Goal: Information Seeking & Learning: Learn about a topic

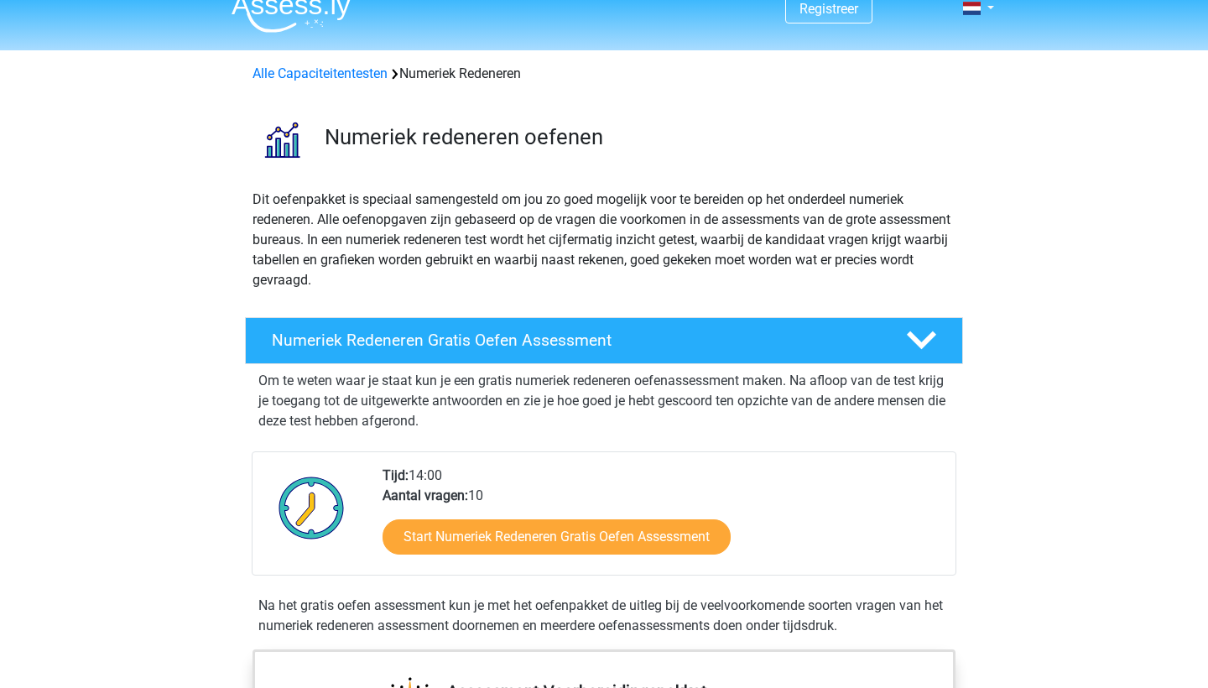
scroll to position [27, 0]
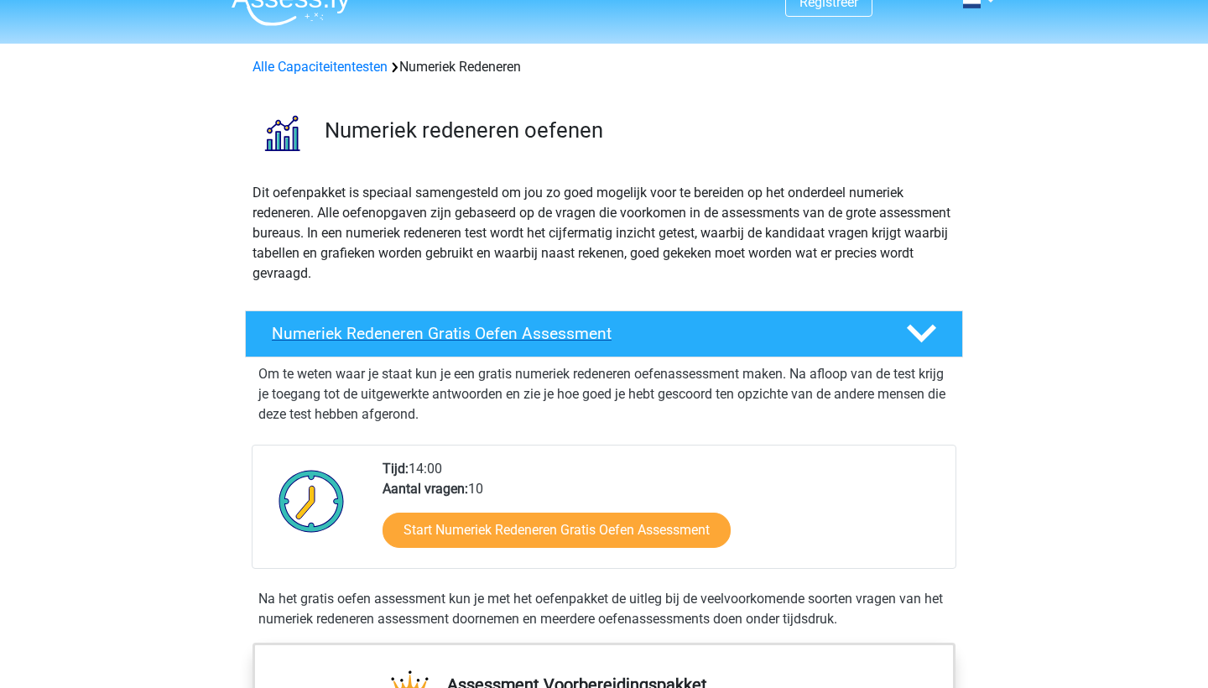
click at [928, 337] on icon at bounding box center [921, 333] width 29 height 29
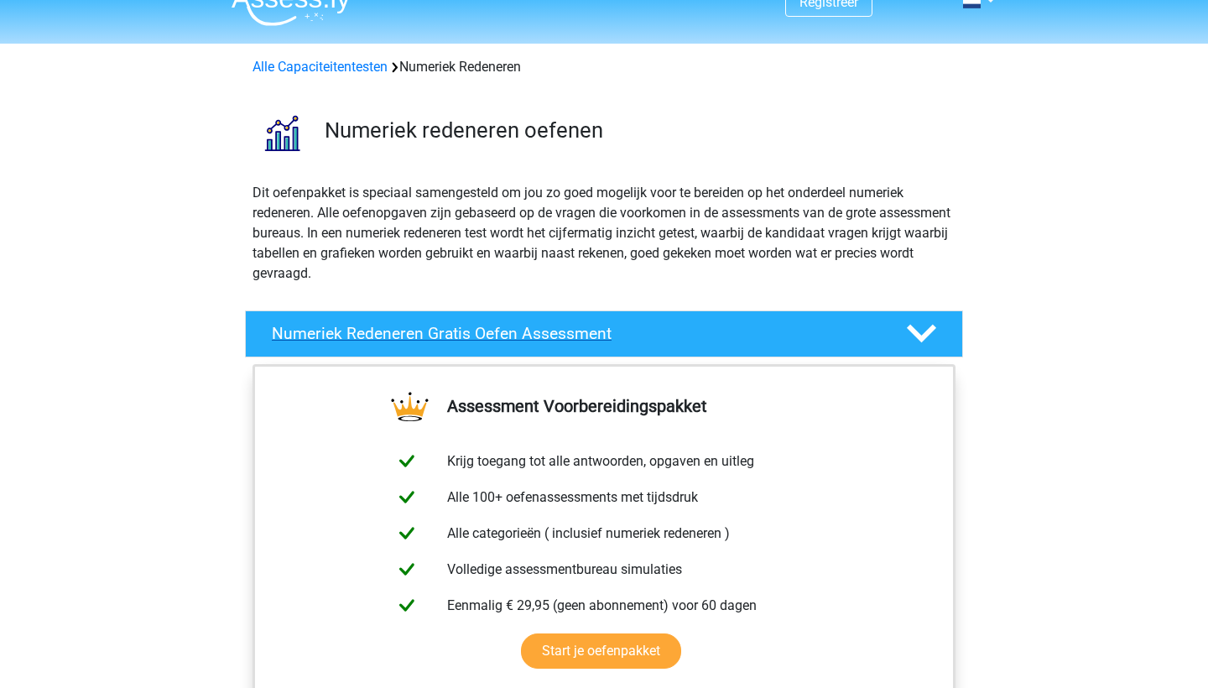
click at [928, 337] on icon at bounding box center [921, 333] width 29 height 29
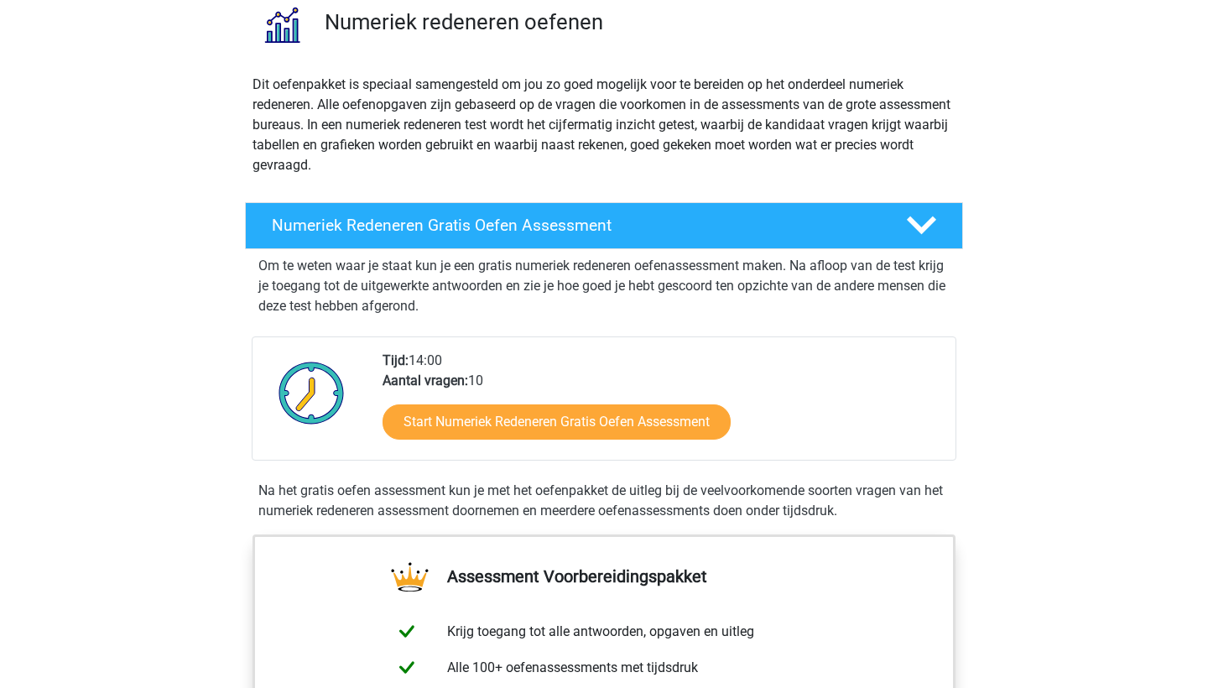
scroll to position [128, 0]
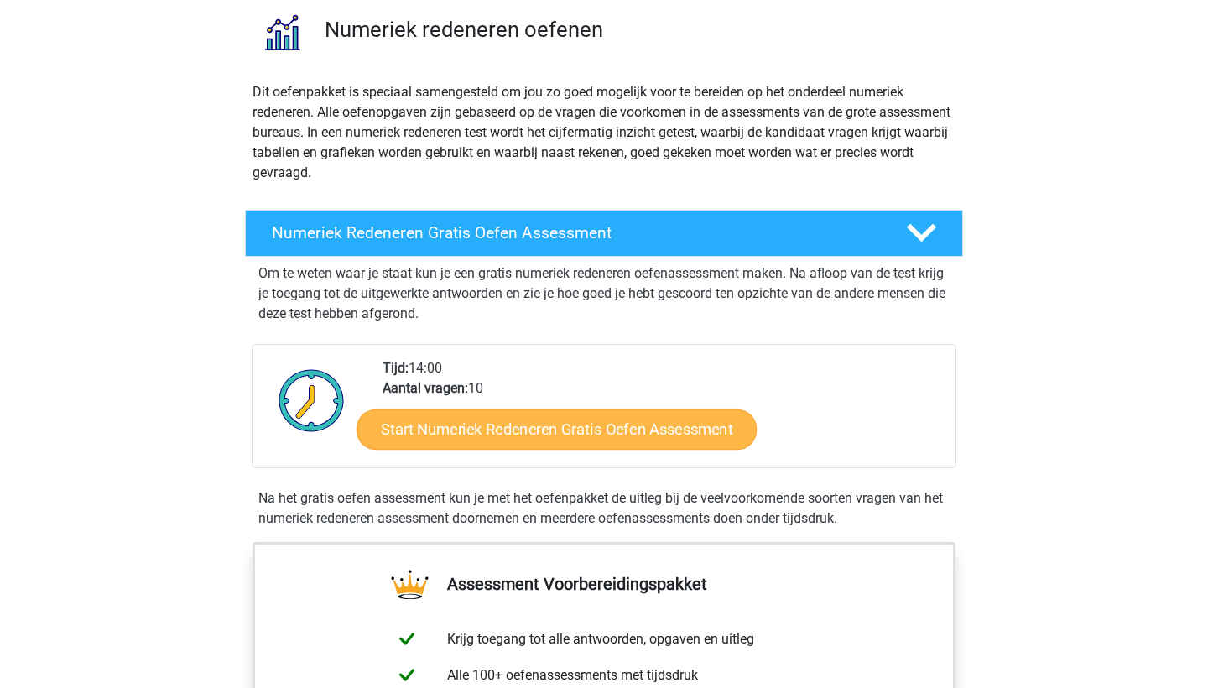
click at [628, 427] on link "Start Numeriek Redeneren Gratis Oefen Assessment" at bounding box center [557, 429] width 400 height 40
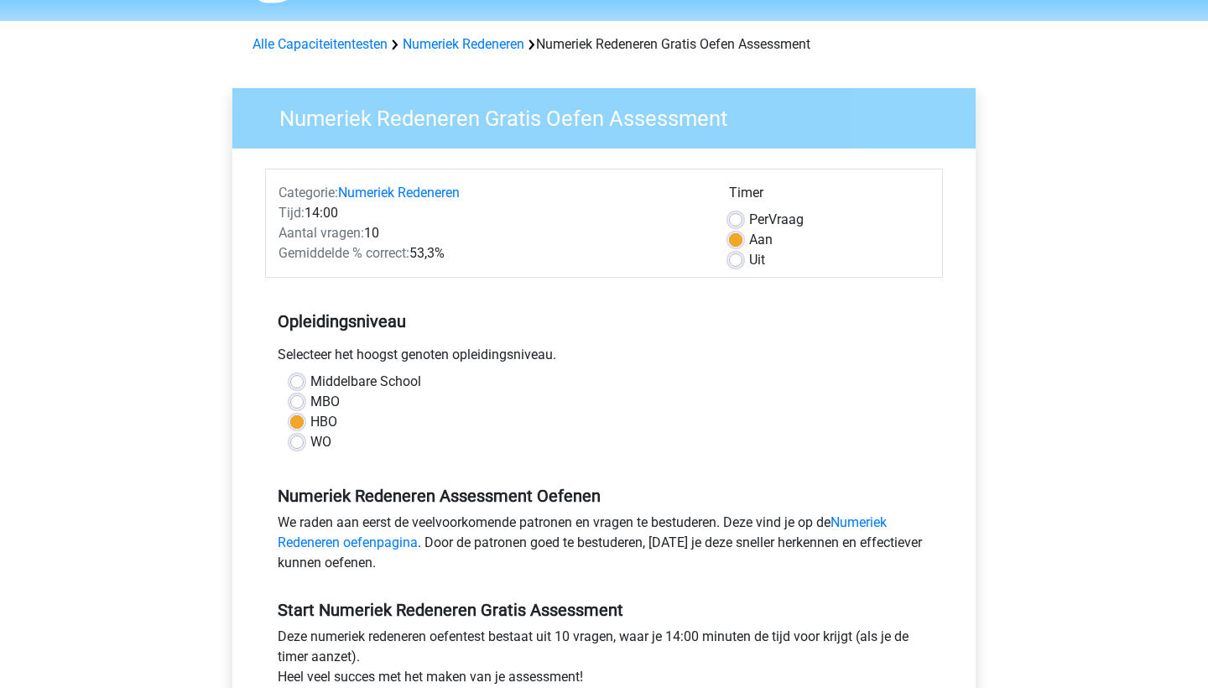
scroll to position [57, 0]
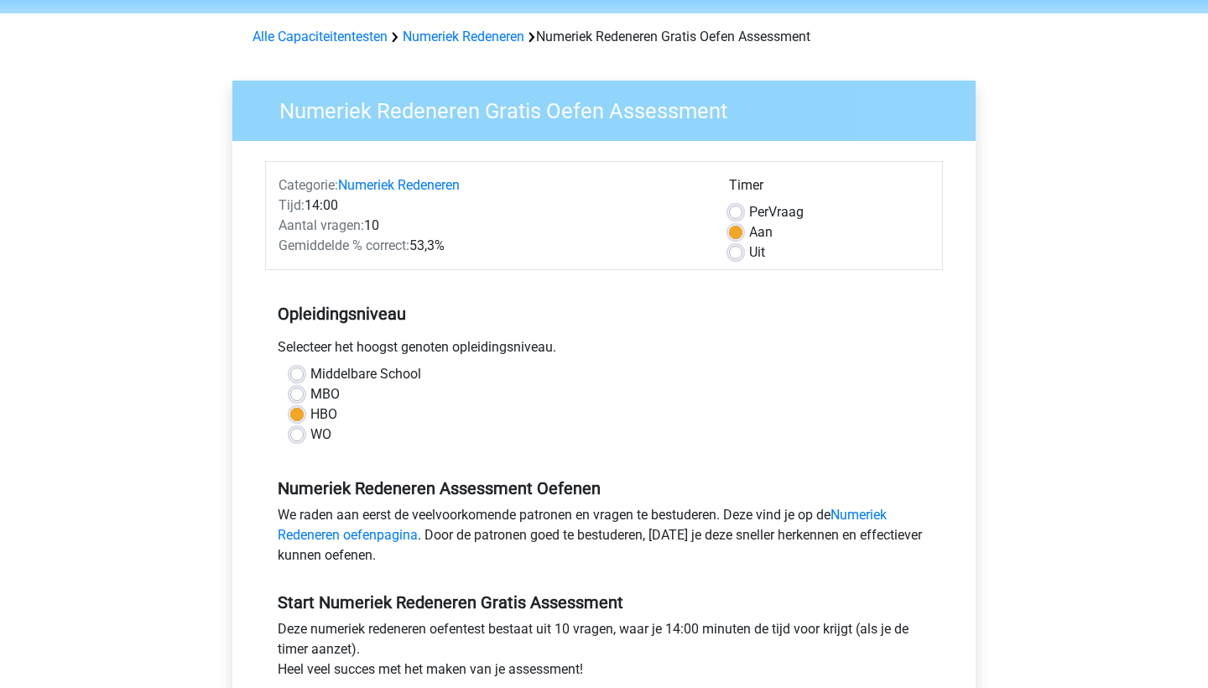
click at [315, 393] on label "MBO" at bounding box center [324, 394] width 29 height 20
click at [304, 393] on input "MBO" at bounding box center [296, 392] width 13 height 17
radio input "true"
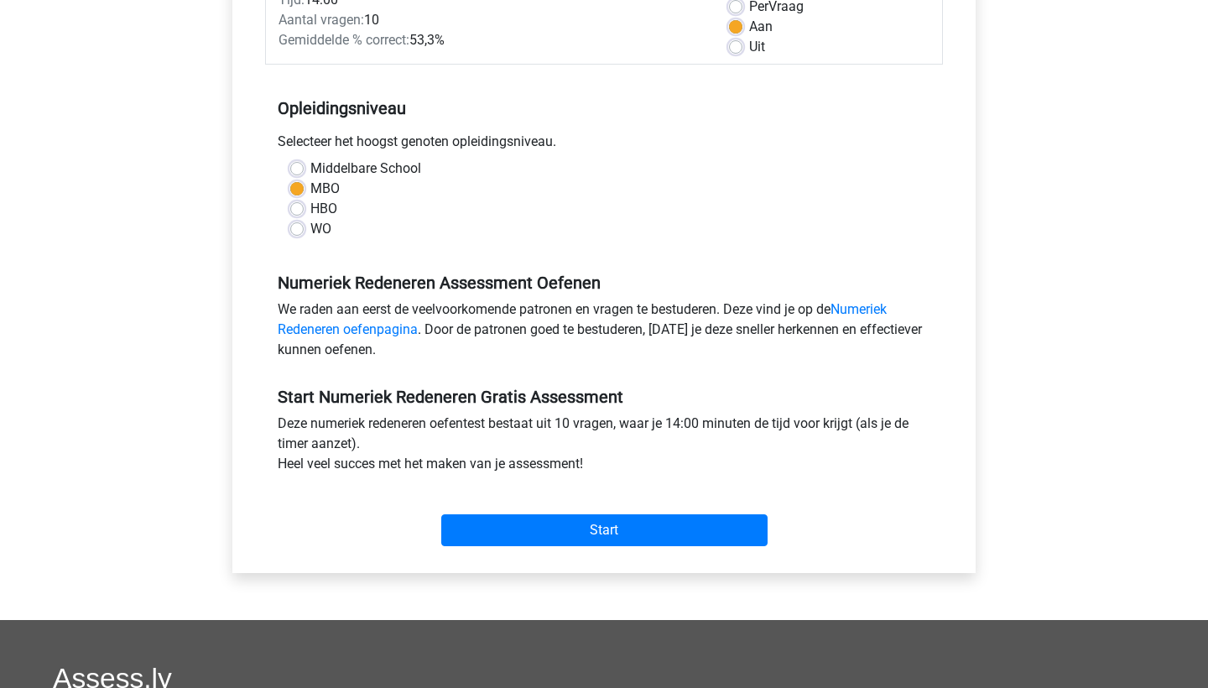
scroll to position [294, 0]
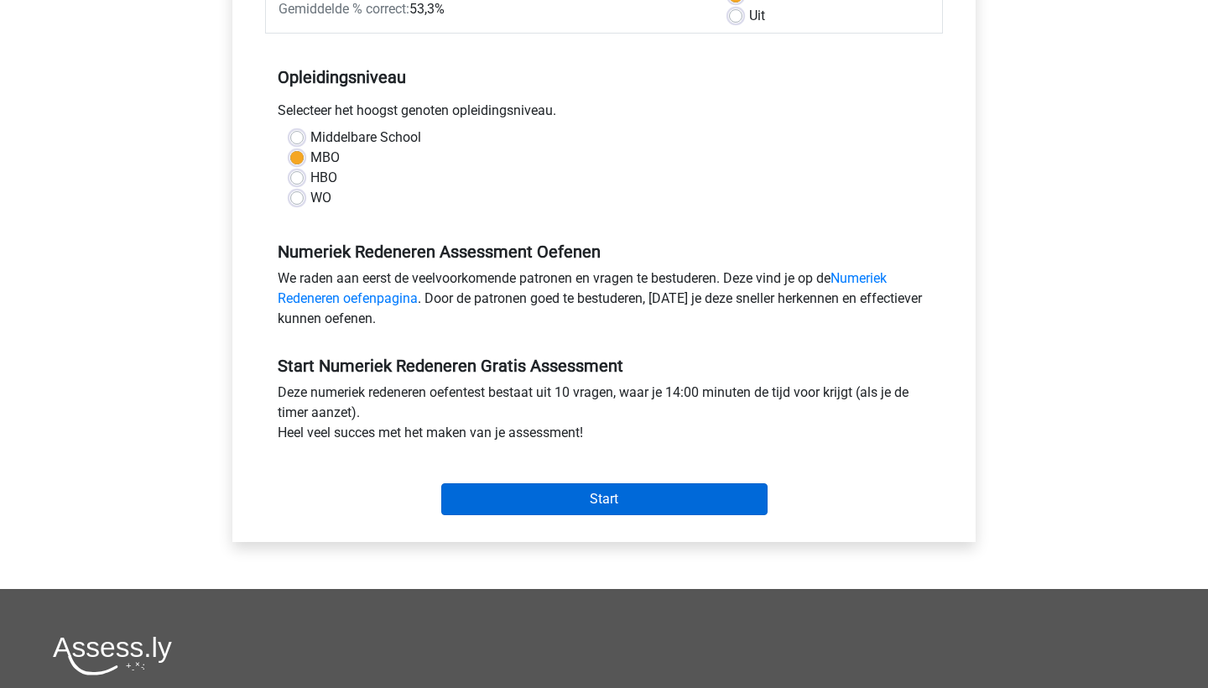
click at [621, 497] on input "Start" at bounding box center [604, 499] width 326 height 32
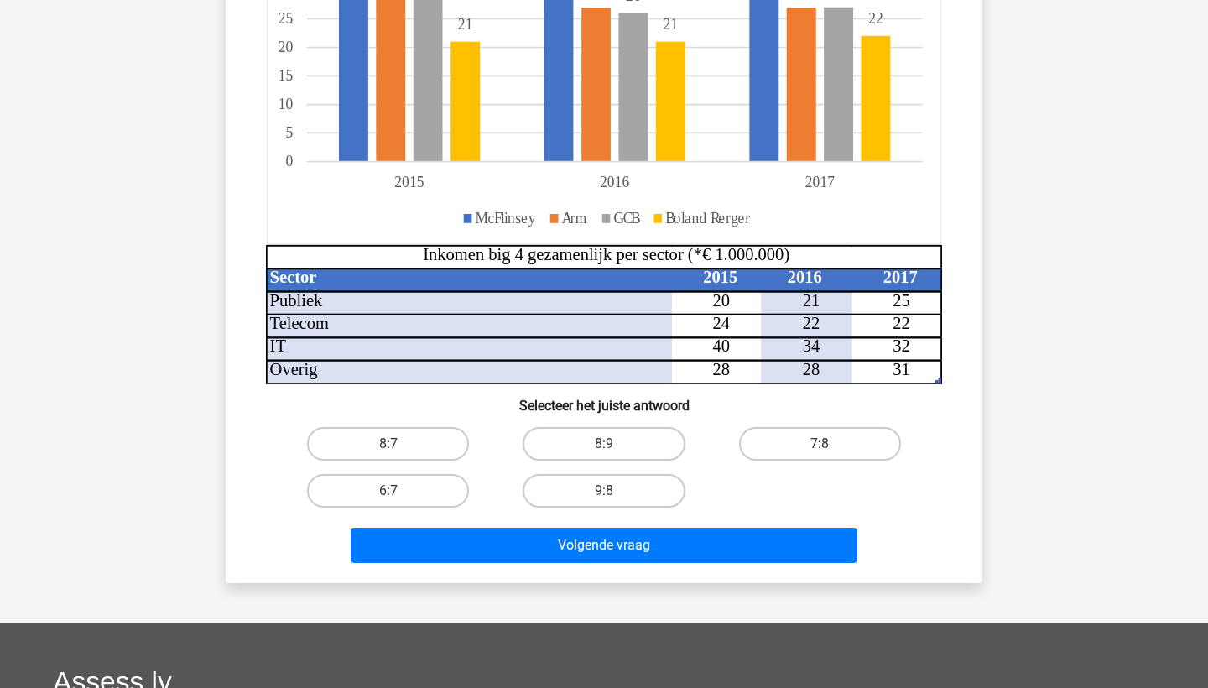
scroll to position [330, 0]
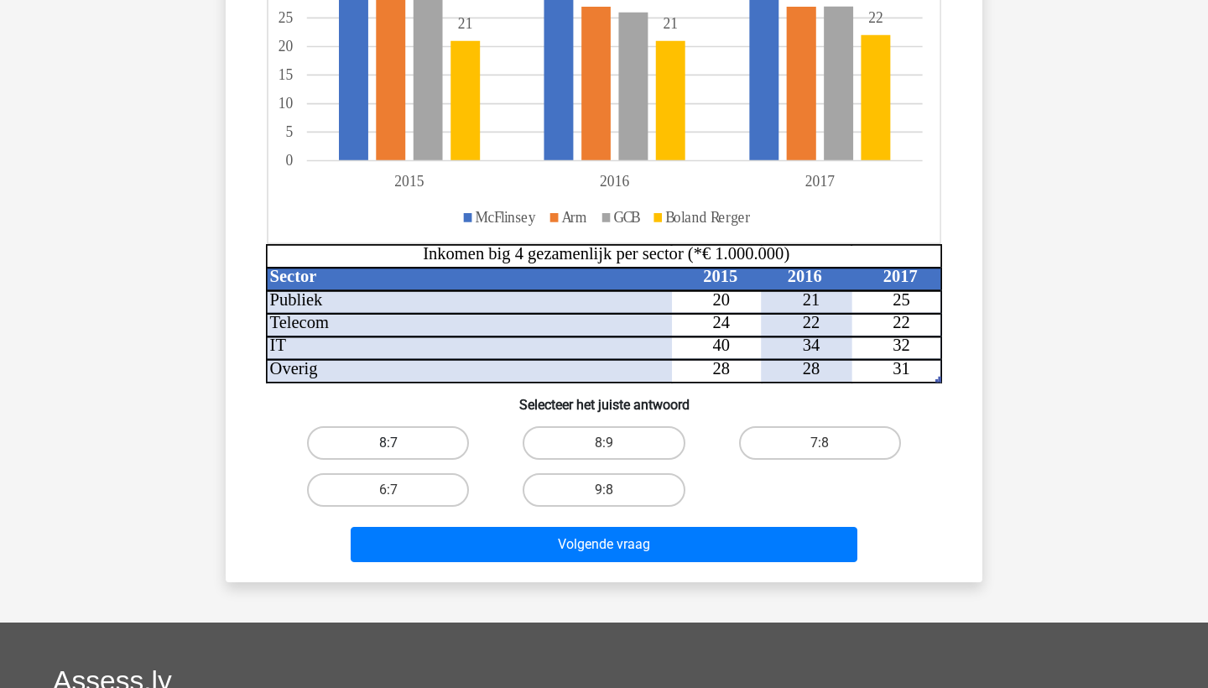
click at [368, 452] on label "8:7" at bounding box center [388, 443] width 162 height 34
click at [389, 452] on input "8:7" at bounding box center [394, 448] width 11 height 11
radio input "true"
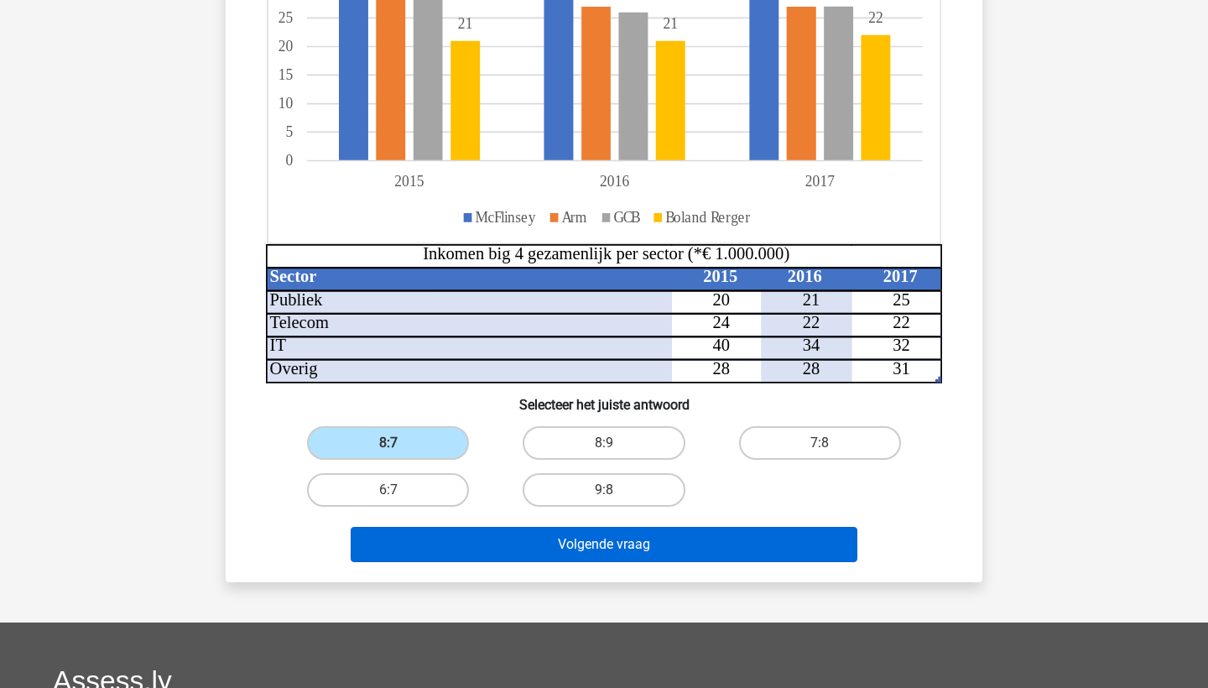
click at [580, 554] on button "Volgende vraag" at bounding box center [605, 544] width 508 height 35
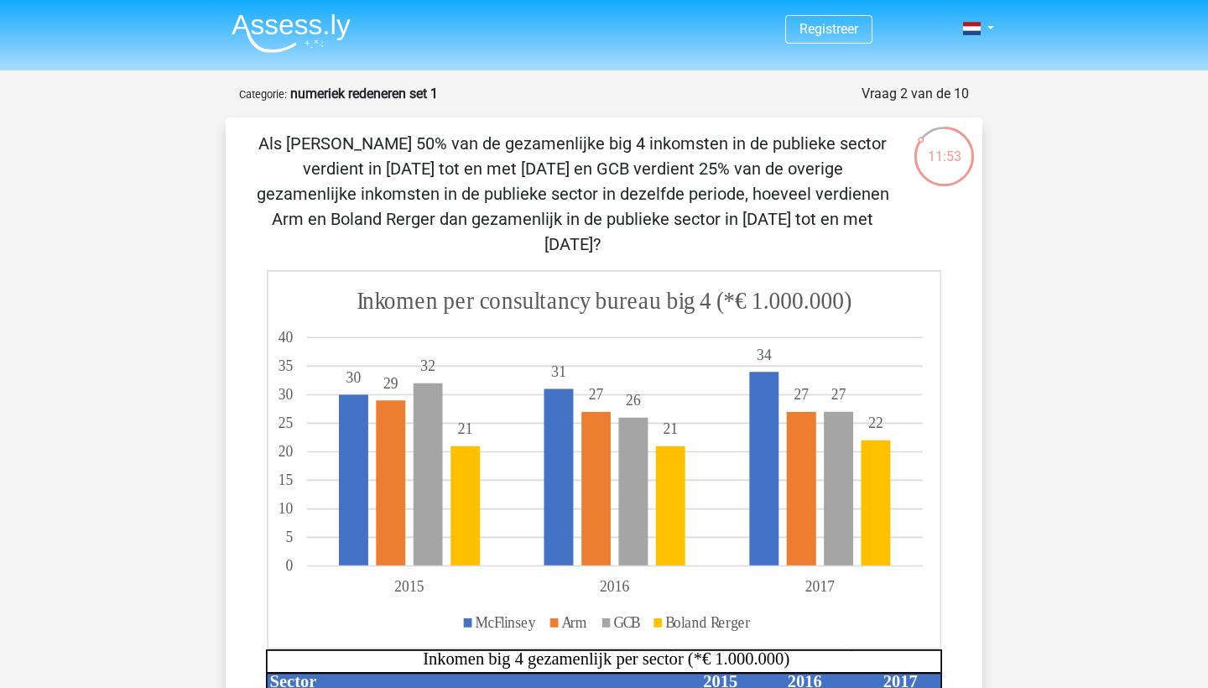
scroll to position [0, 0]
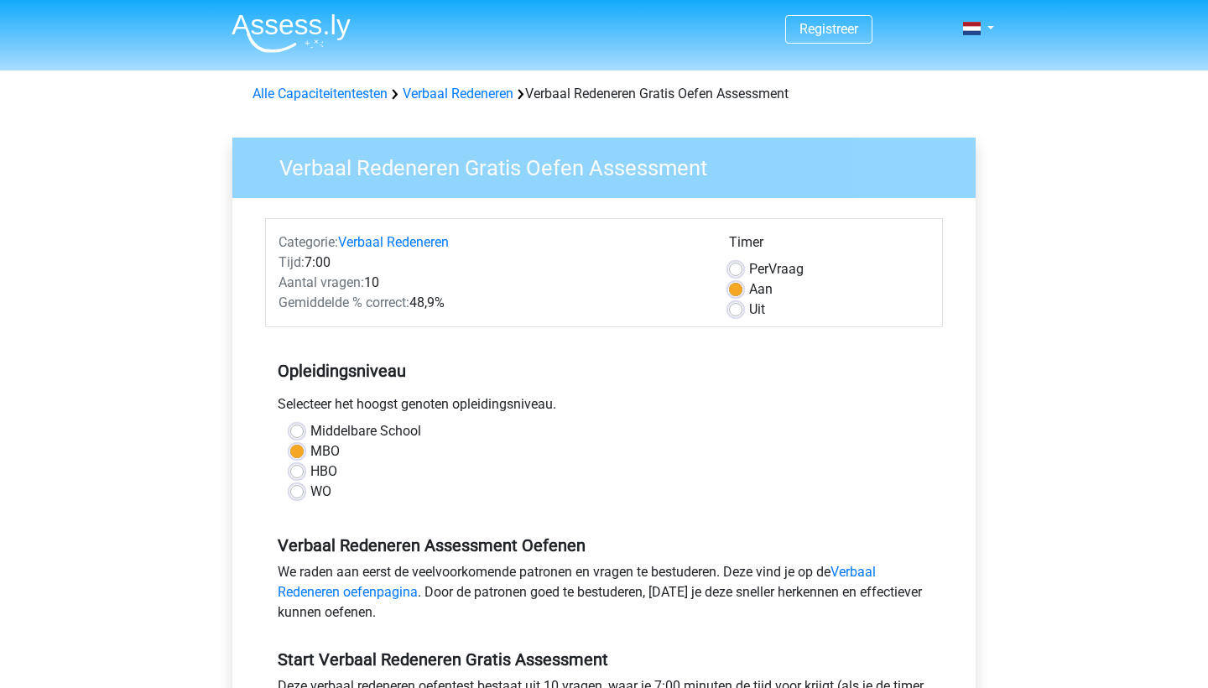
click at [310, 472] on label "HBO" at bounding box center [323, 472] width 27 height 20
click at [300, 472] on input "HBO" at bounding box center [296, 470] width 13 height 17
radio input "true"
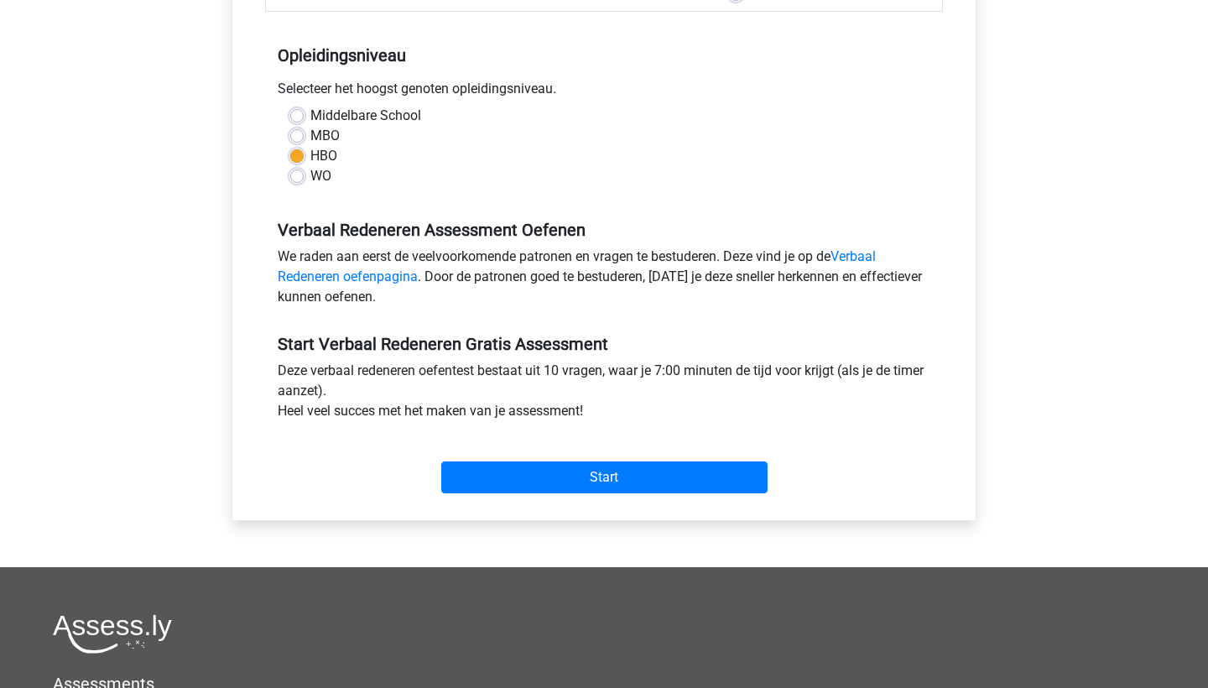
scroll to position [329, 0]
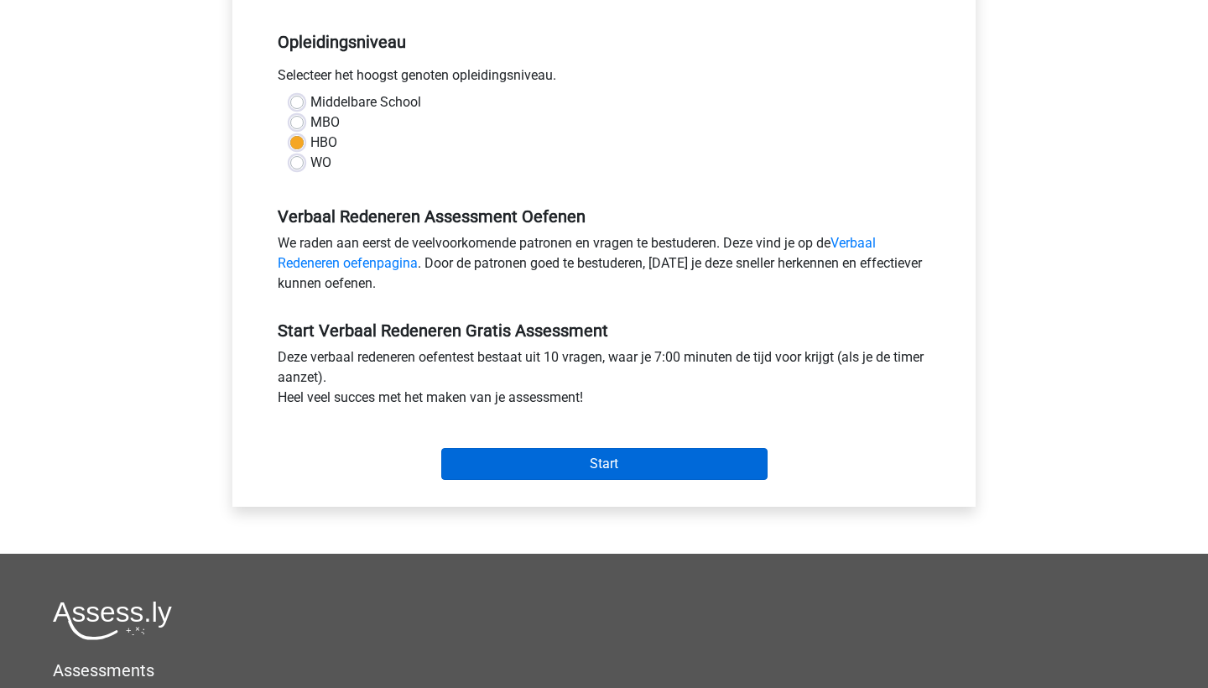
click at [595, 461] on input "Start" at bounding box center [604, 464] width 326 height 32
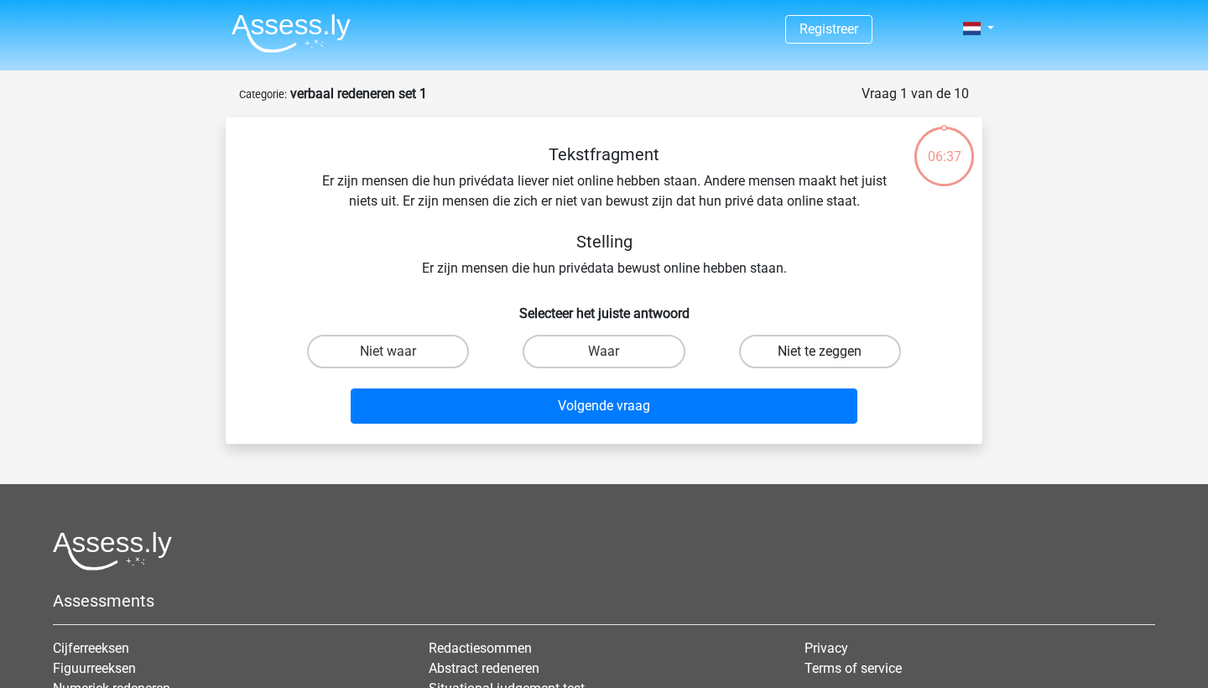
click at [786, 349] on label "Niet te zeggen" at bounding box center [820, 352] width 162 height 34
click at [820, 352] on input "Niet te zeggen" at bounding box center [825, 357] width 11 height 11
radio input "true"
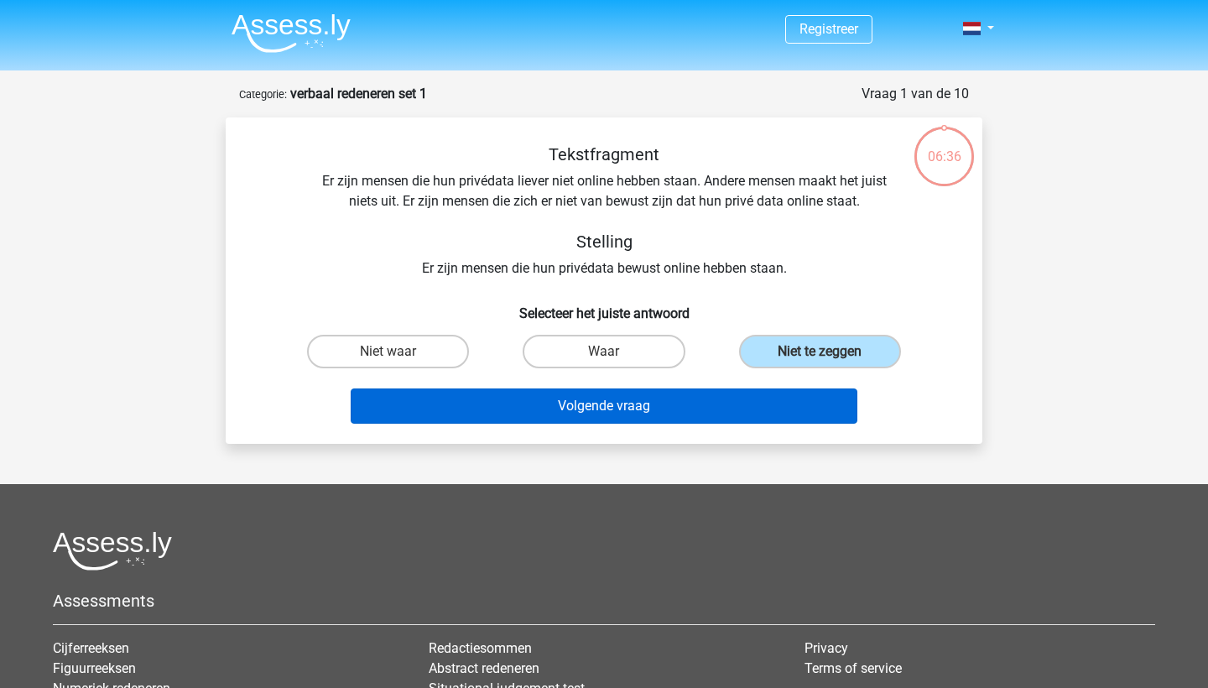
click at [660, 404] on button "Volgende vraag" at bounding box center [605, 406] width 508 height 35
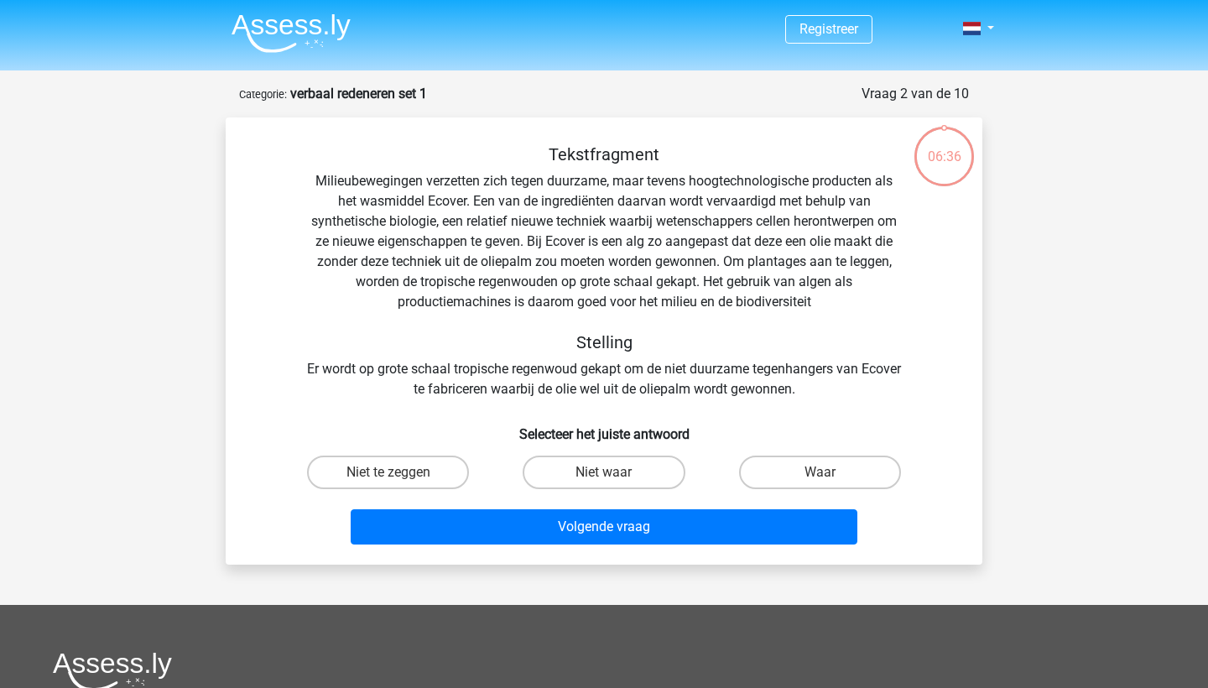
scroll to position [84, 0]
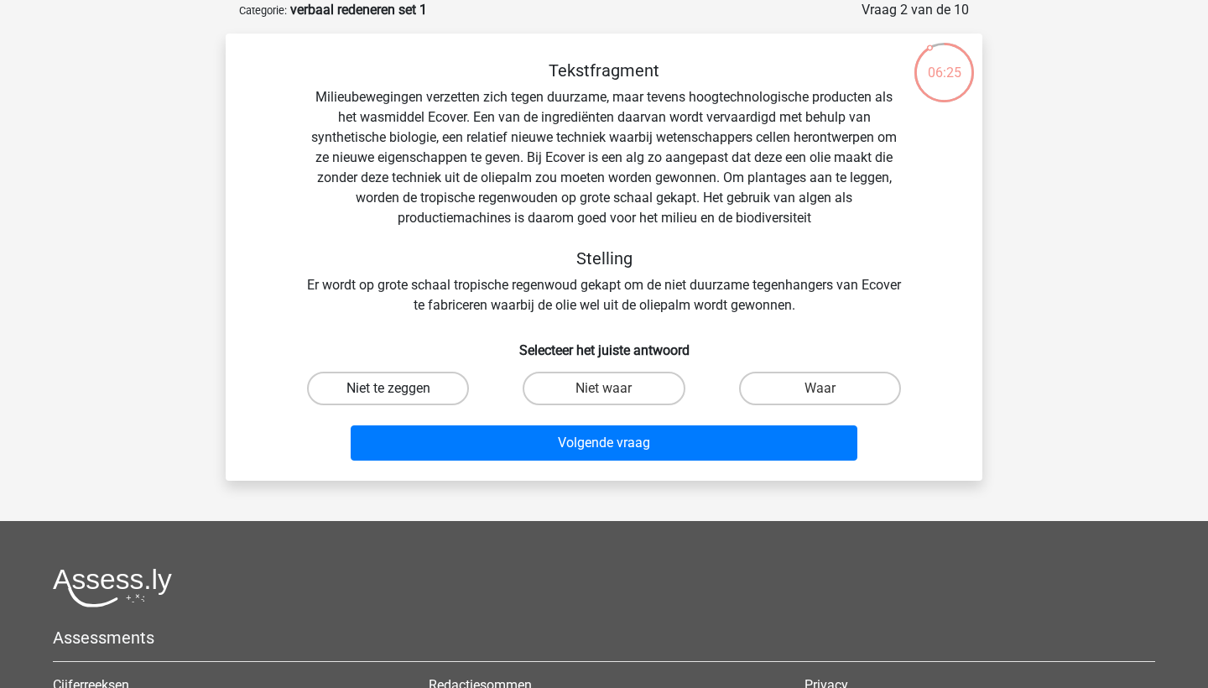
click at [410, 388] on label "Niet te zeggen" at bounding box center [388, 389] width 162 height 34
click at [399, 389] on input "Niet te zeggen" at bounding box center [394, 394] width 11 height 11
radio input "true"
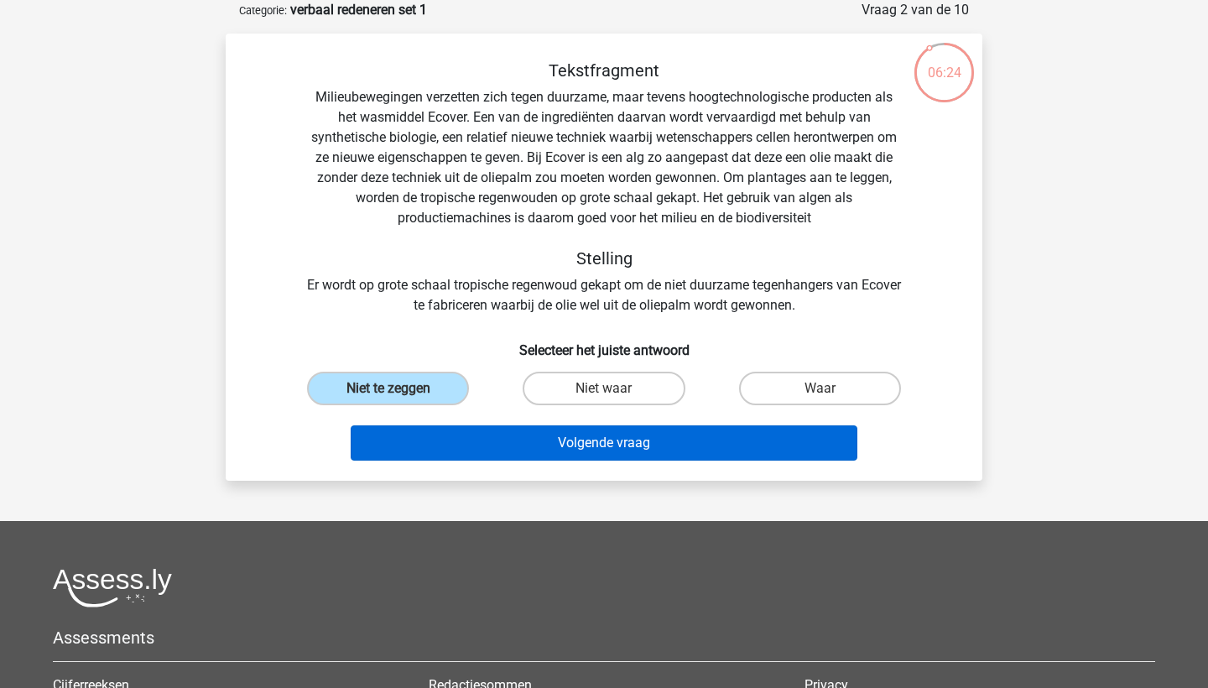
click at [519, 446] on button "Volgende vraag" at bounding box center [605, 442] width 508 height 35
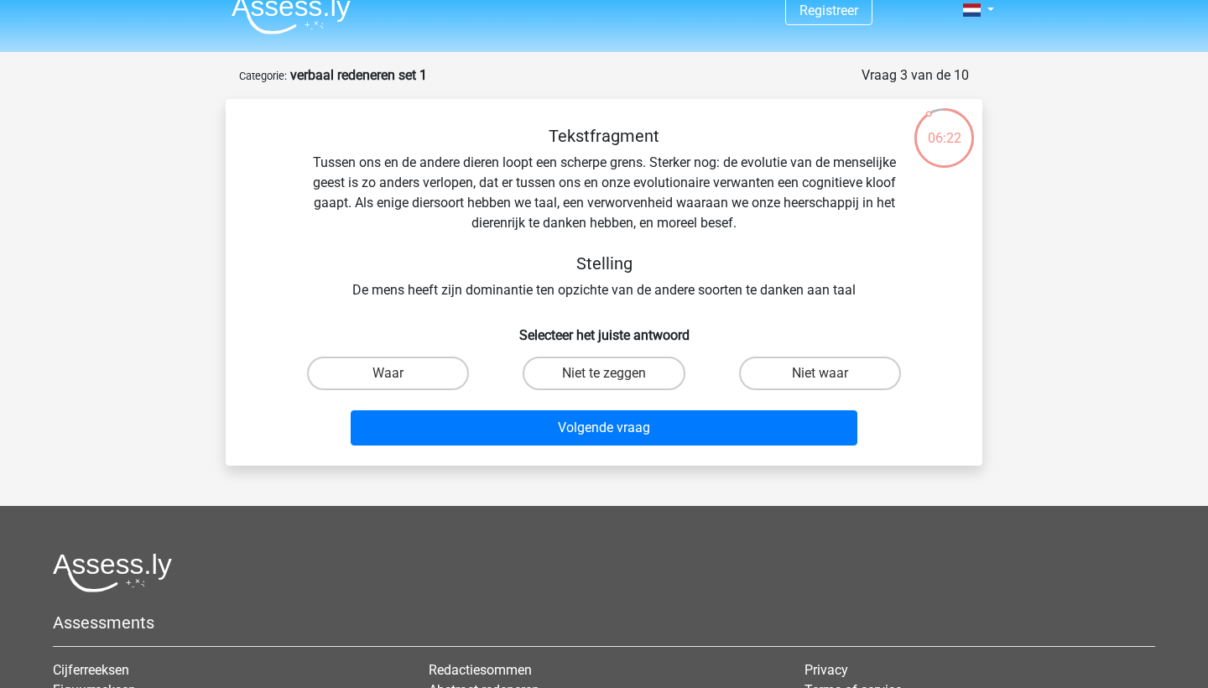
scroll to position [0, 0]
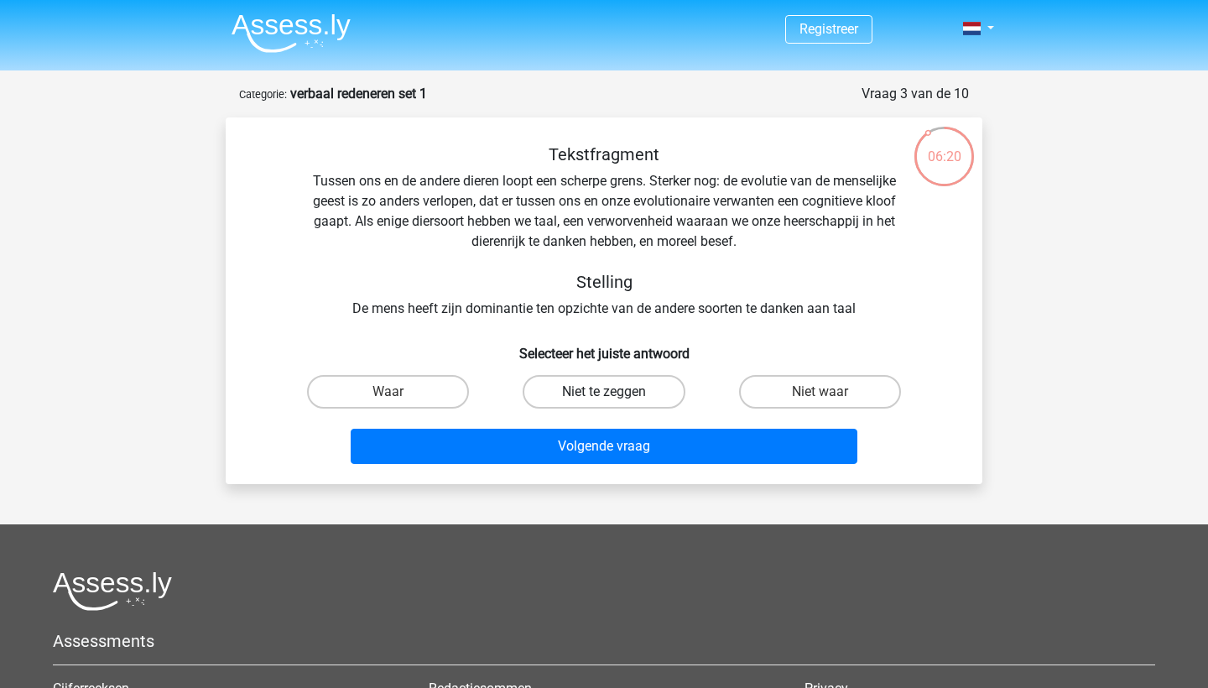
click at [574, 385] on label "Niet te zeggen" at bounding box center [604, 392] width 162 height 34
click at [604, 392] on input "Niet te zeggen" at bounding box center [609, 397] width 11 height 11
radio input "true"
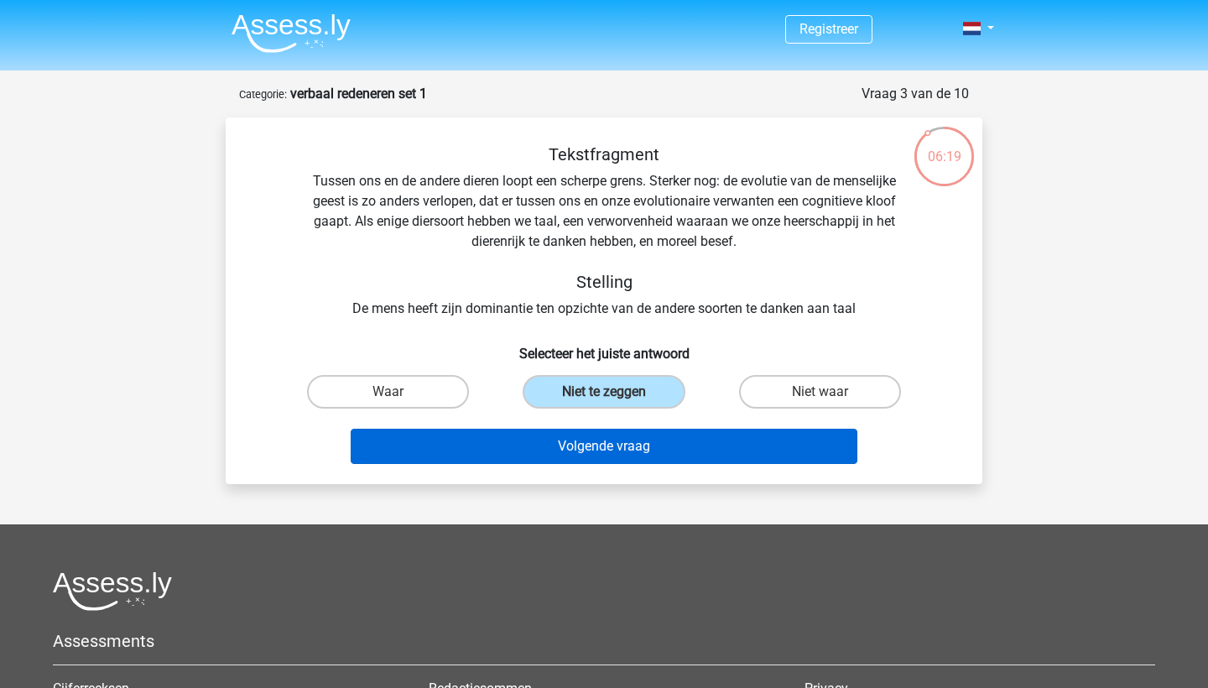
click at [571, 432] on button "Volgende vraag" at bounding box center [605, 446] width 508 height 35
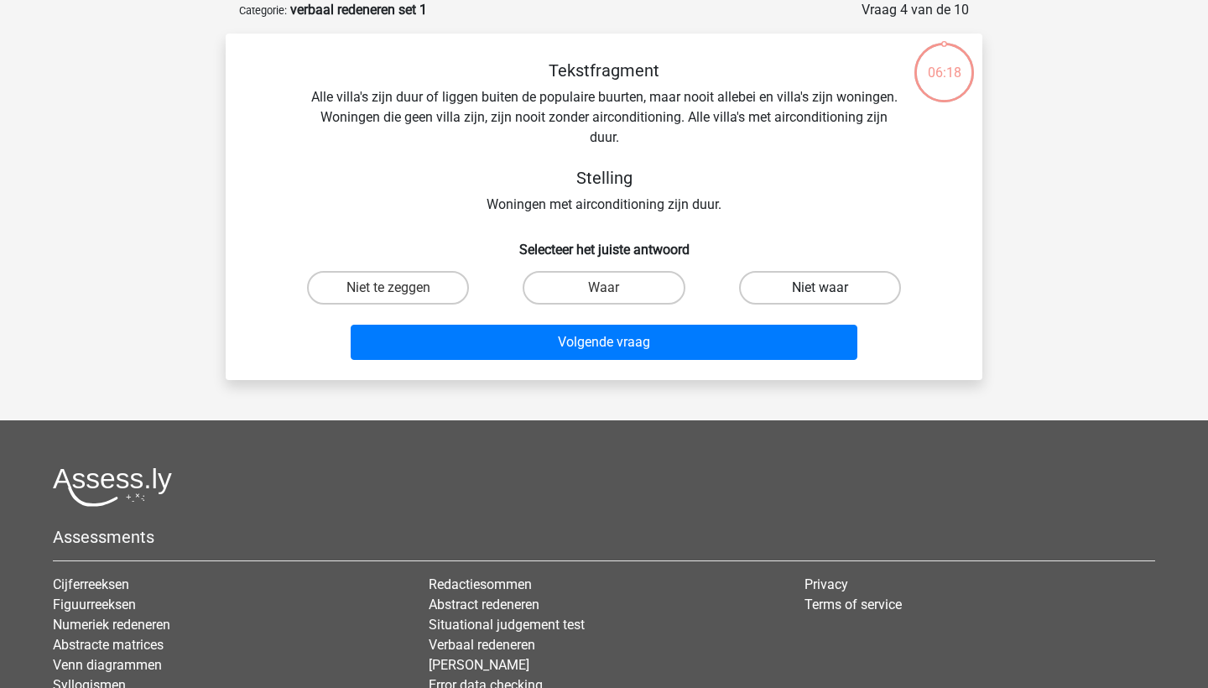
click at [827, 279] on label "Niet waar" at bounding box center [820, 288] width 162 height 34
click at [827, 288] on input "Niet waar" at bounding box center [825, 293] width 11 height 11
radio input "true"
click at [609, 278] on label "Waar" at bounding box center [604, 288] width 162 height 34
click at [609, 288] on input "Waar" at bounding box center [609, 293] width 11 height 11
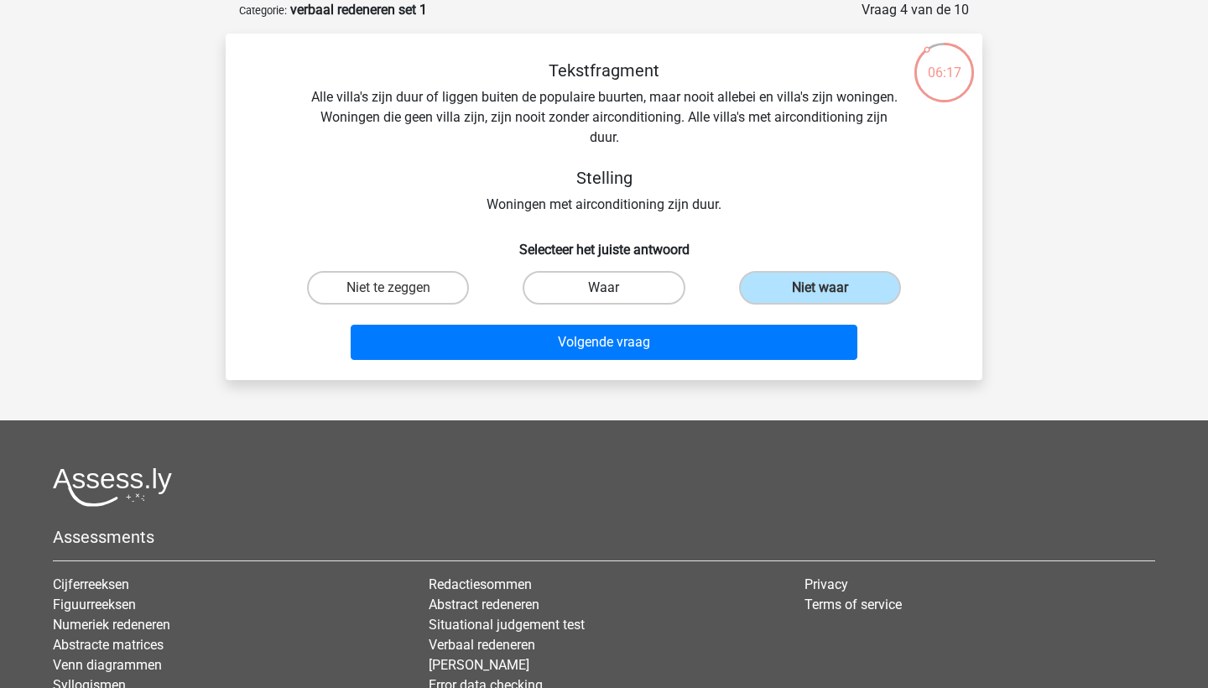
radio input "true"
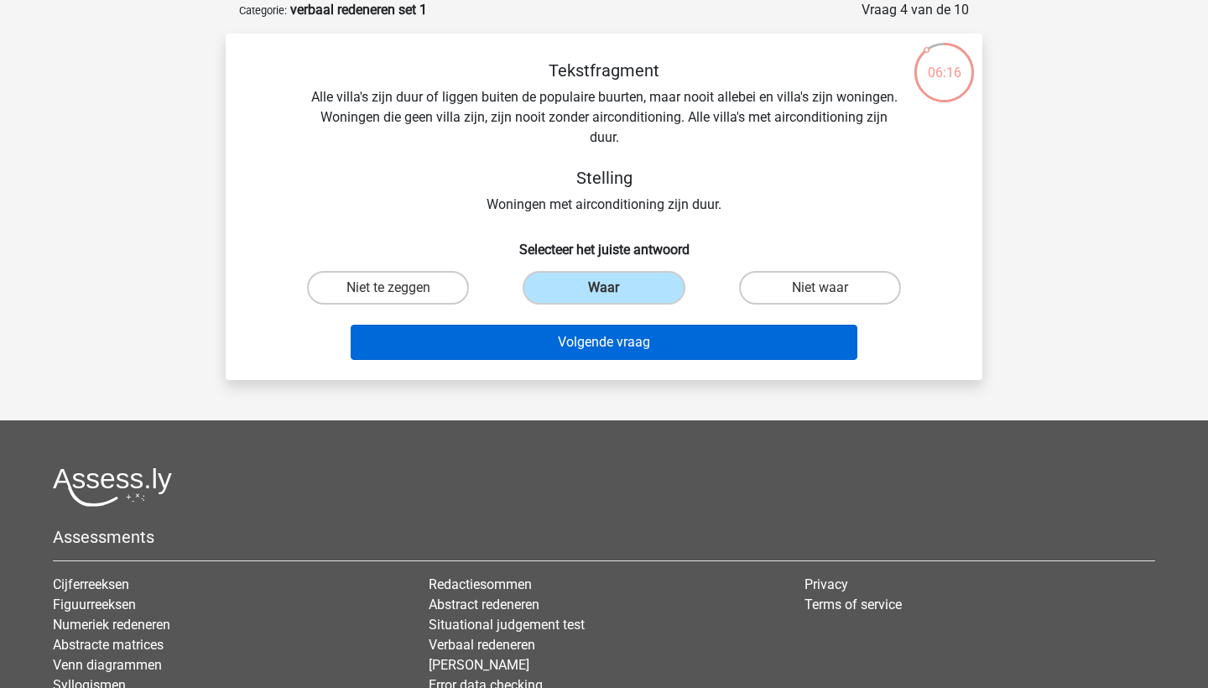
click at [591, 334] on button "Volgende vraag" at bounding box center [605, 342] width 508 height 35
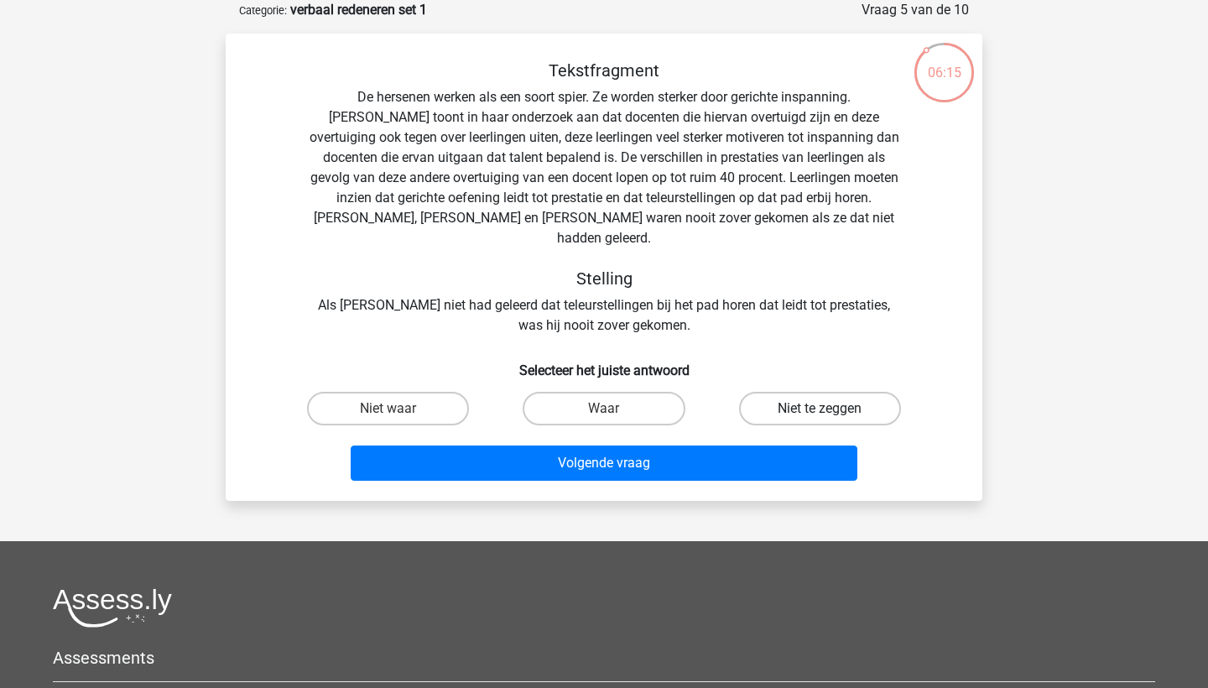
click at [775, 392] on label "Niet te zeggen" at bounding box center [820, 409] width 162 height 34
click at [820, 409] on input "Niet te zeggen" at bounding box center [825, 414] width 11 height 11
radio input "true"
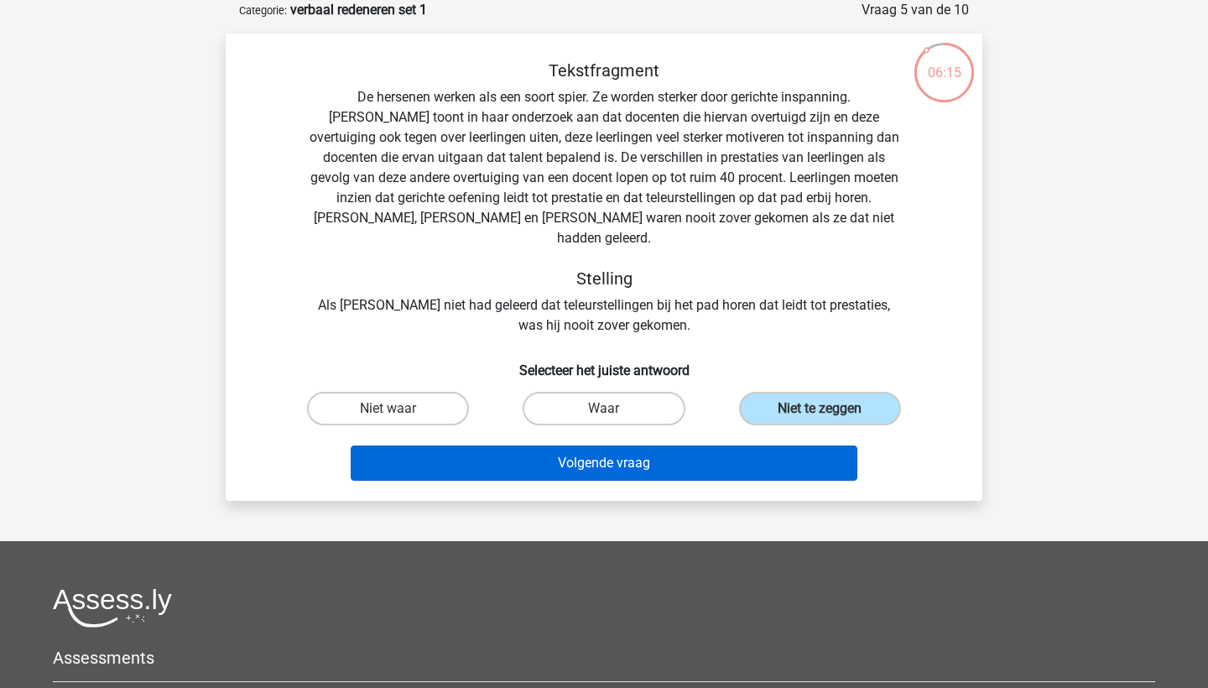
click at [656, 446] on button "Volgende vraag" at bounding box center [605, 463] width 508 height 35
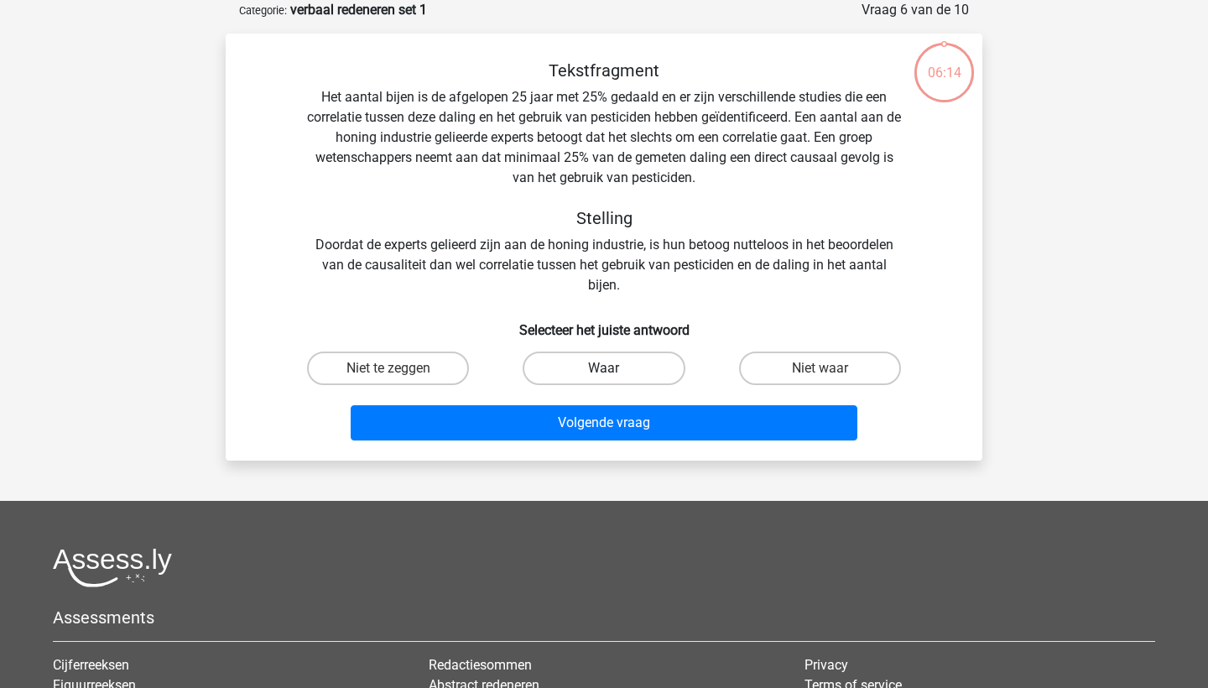
click at [593, 370] on label "Waar" at bounding box center [604, 369] width 162 height 34
click at [604, 370] on input "Waar" at bounding box center [609, 373] width 11 height 11
radio input "true"
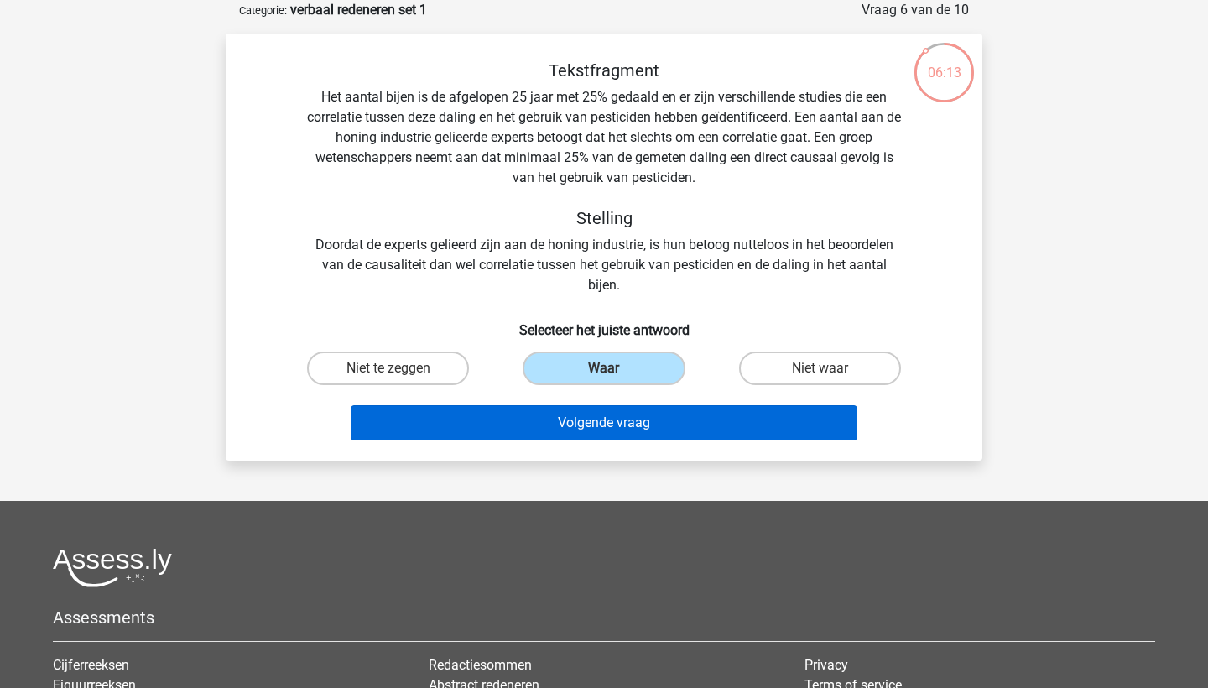
click at [588, 412] on button "Volgende vraag" at bounding box center [605, 422] width 508 height 35
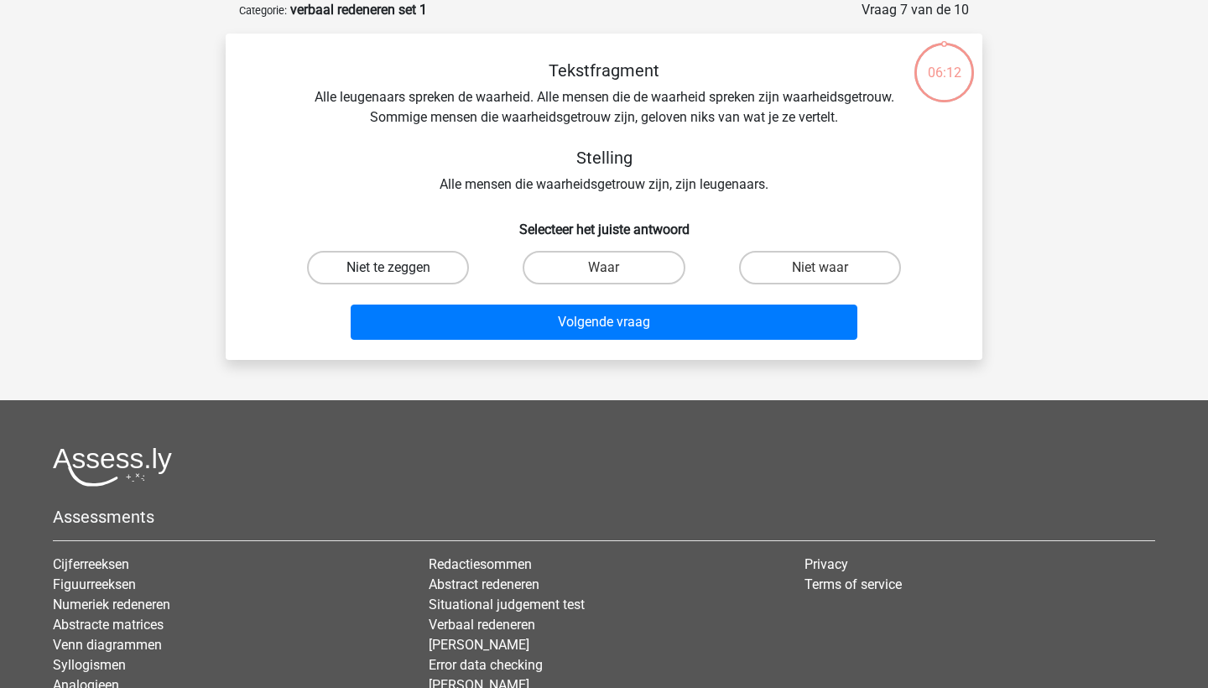
click at [416, 257] on label "Niet te zeggen" at bounding box center [388, 268] width 162 height 34
click at [399, 268] on input "Niet te zeggen" at bounding box center [394, 273] width 11 height 11
radio input "true"
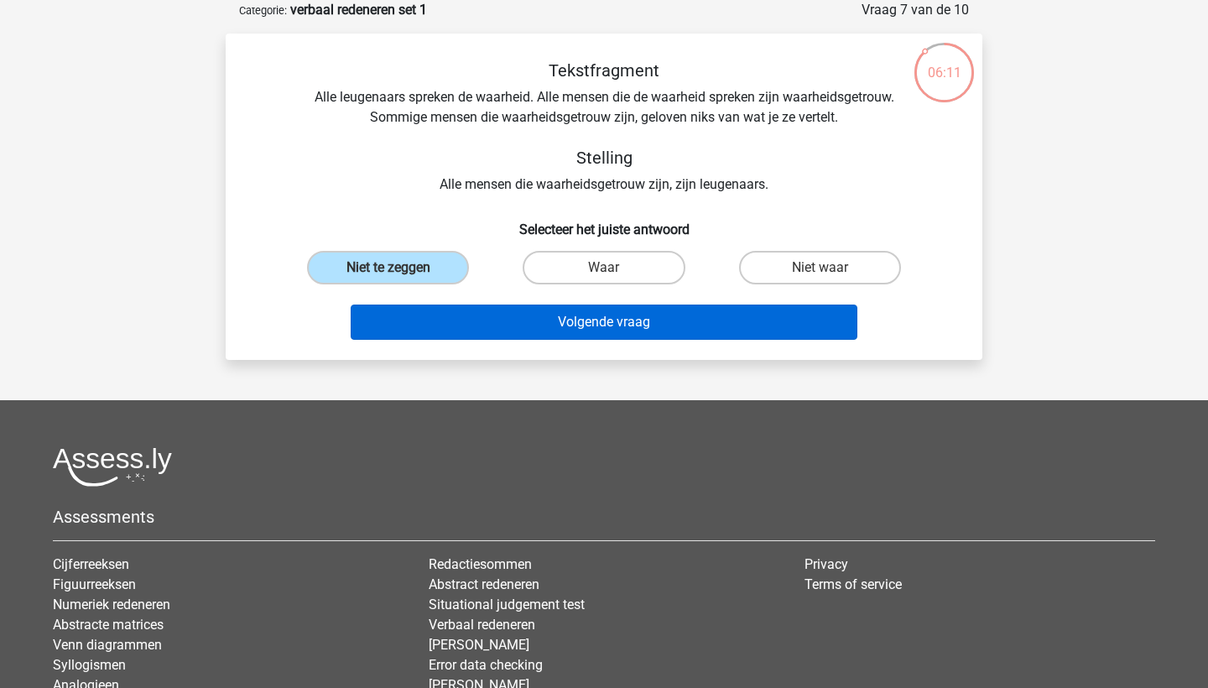
click at [467, 321] on button "Volgende vraag" at bounding box center [605, 322] width 508 height 35
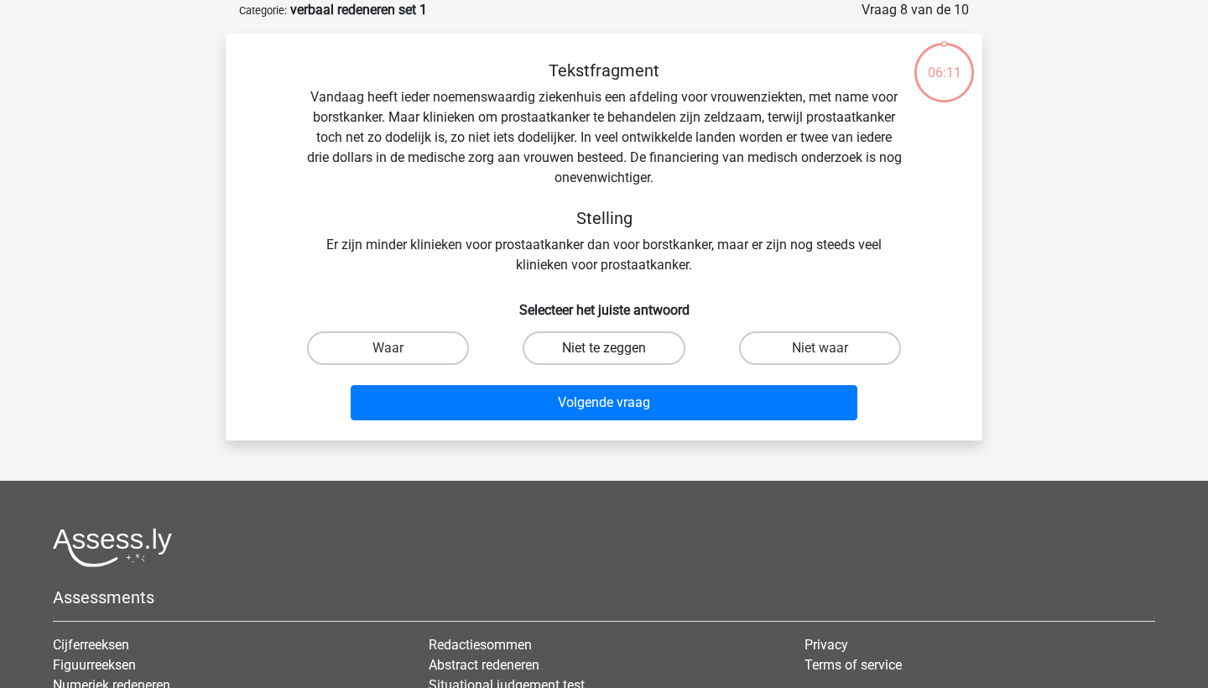
click at [585, 336] on label "Niet te zeggen" at bounding box center [604, 348] width 162 height 34
click at [604, 348] on input "Niet te zeggen" at bounding box center [609, 353] width 11 height 11
radio input "true"
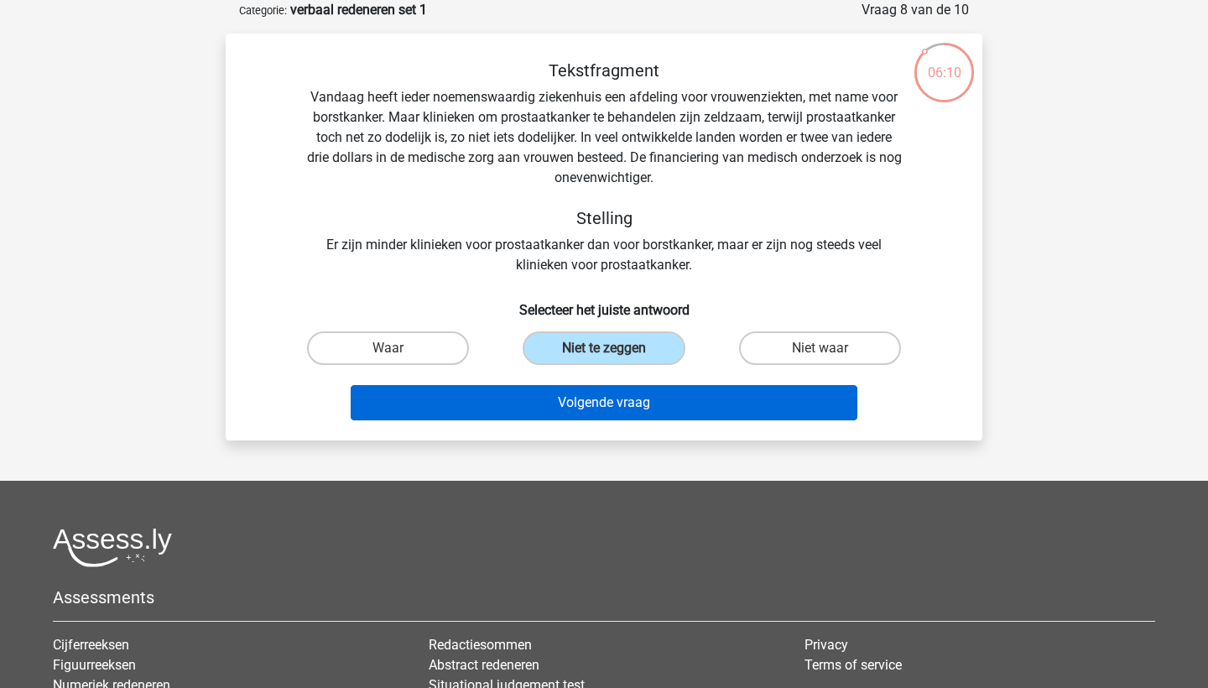
click at [598, 418] on button "Volgende vraag" at bounding box center [605, 402] width 508 height 35
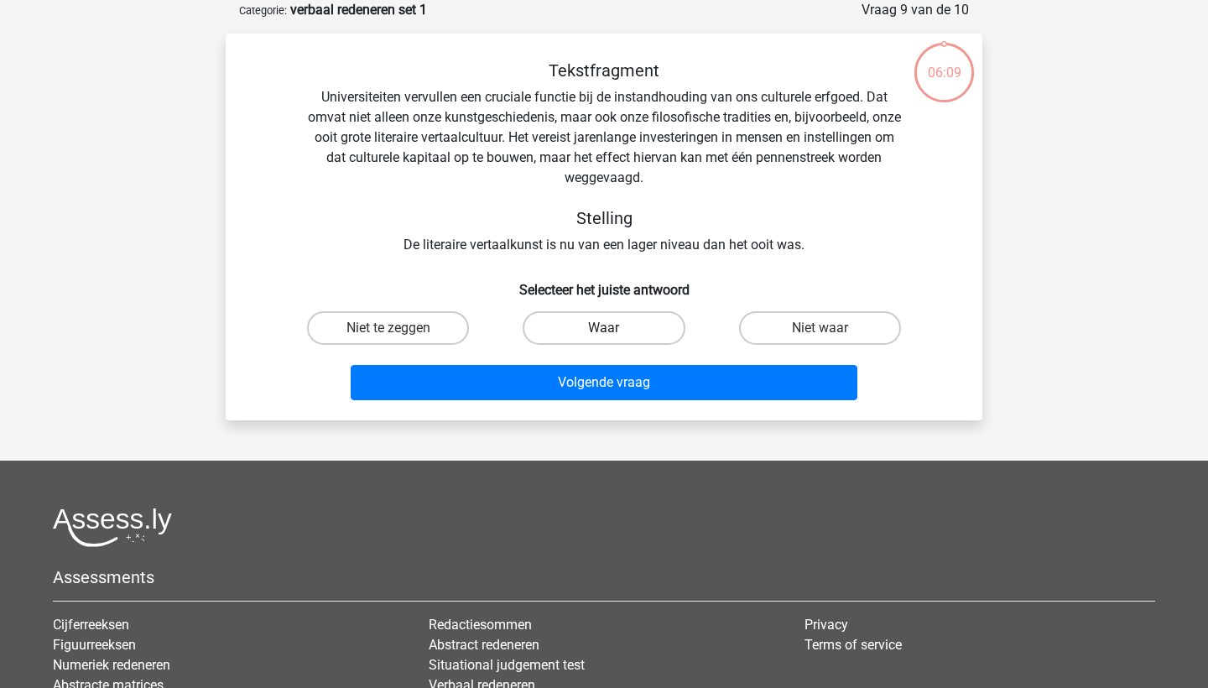
click at [634, 338] on label "Waar" at bounding box center [604, 328] width 162 height 34
click at [615, 338] on input "Waar" at bounding box center [609, 333] width 11 height 11
radio input "true"
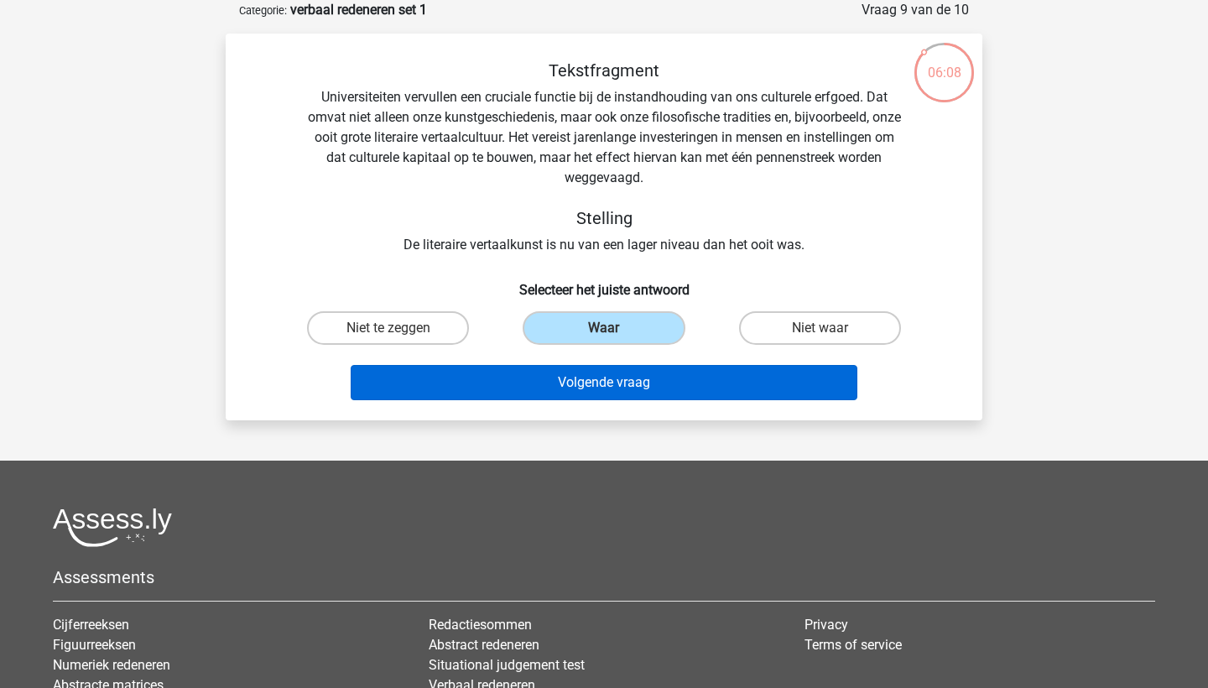
click at [612, 374] on button "Volgende vraag" at bounding box center [605, 382] width 508 height 35
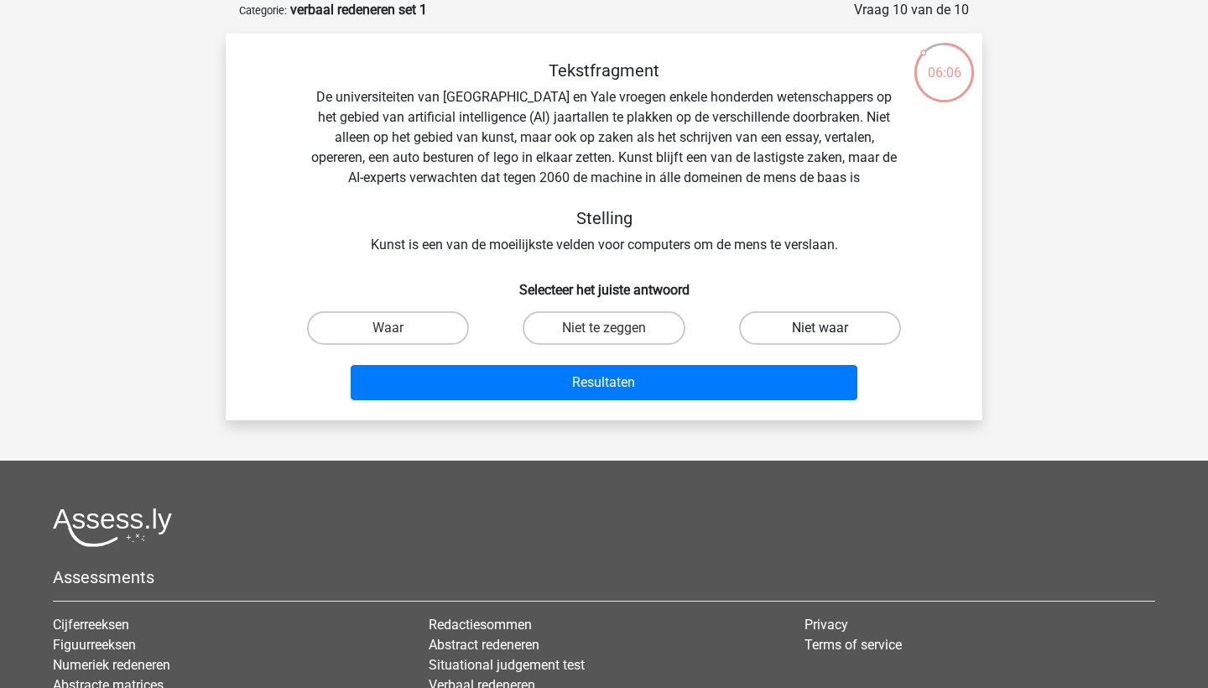
click at [786, 331] on label "Niet waar" at bounding box center [820, 328] width 162 height 34
click at [820, 331] on input "Niet waar" at bounding box center [825, 333] width 11 height 11
radio input "true"
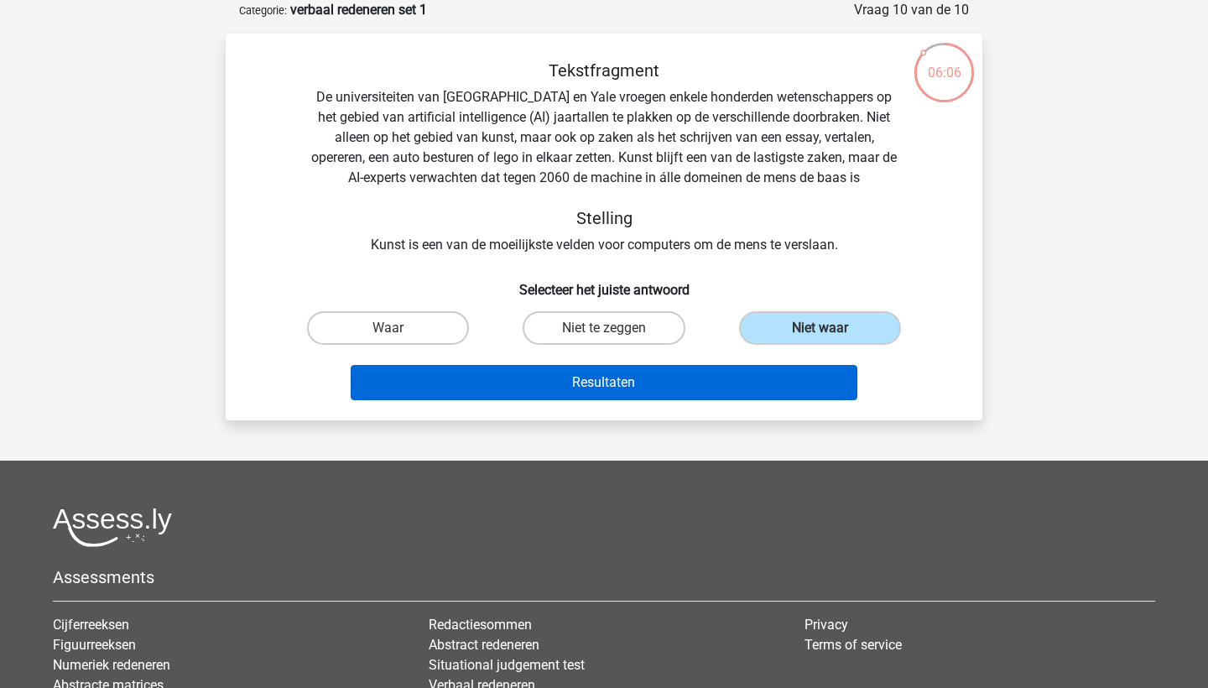
click at [681, 389] on button "Resultaten" at bounding box center [605, 382] width 508 height 35
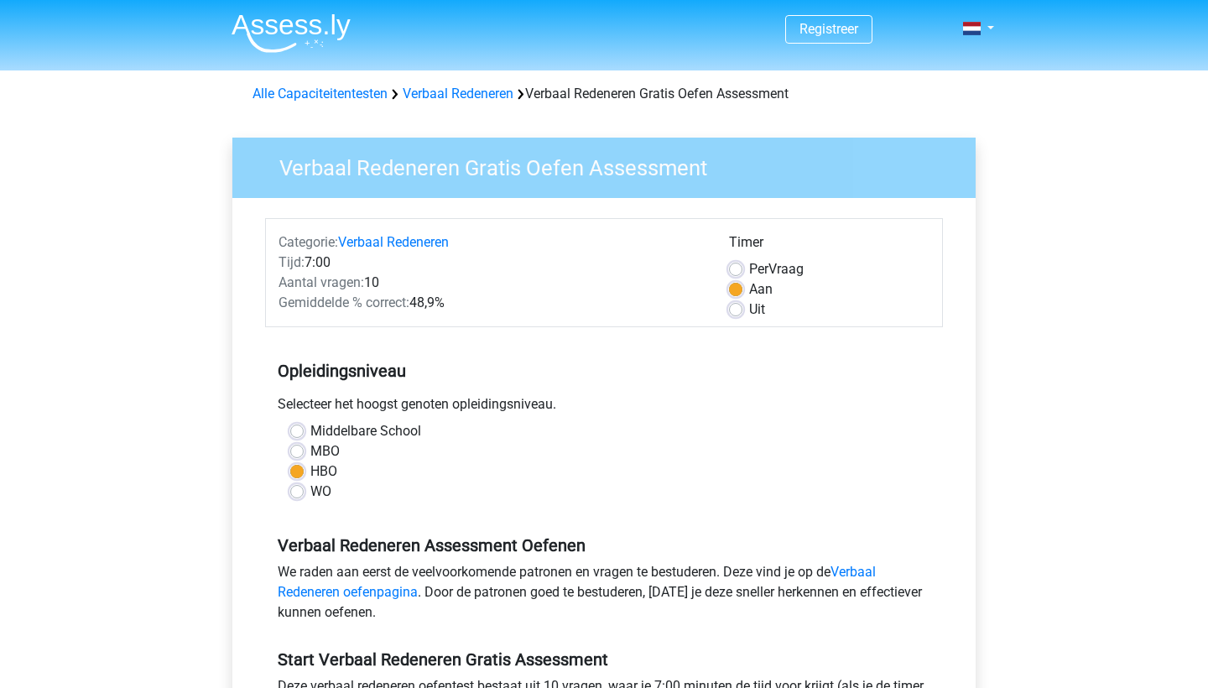
click at [310, 496] on label "WO" at bounding box center [320, 492] width 21 height 20
click at [301, 496] on input "WO" at bounding box center [296, 490] width 13 height 17
radio input "true"
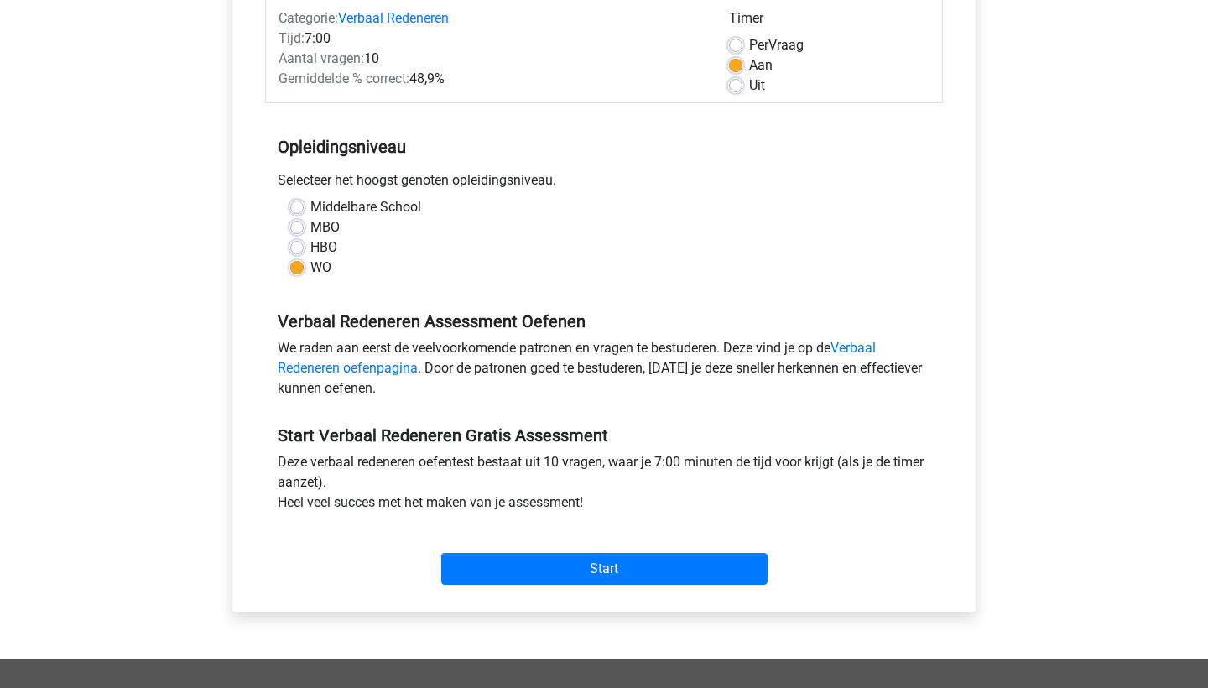
scroll to position [128, 0]
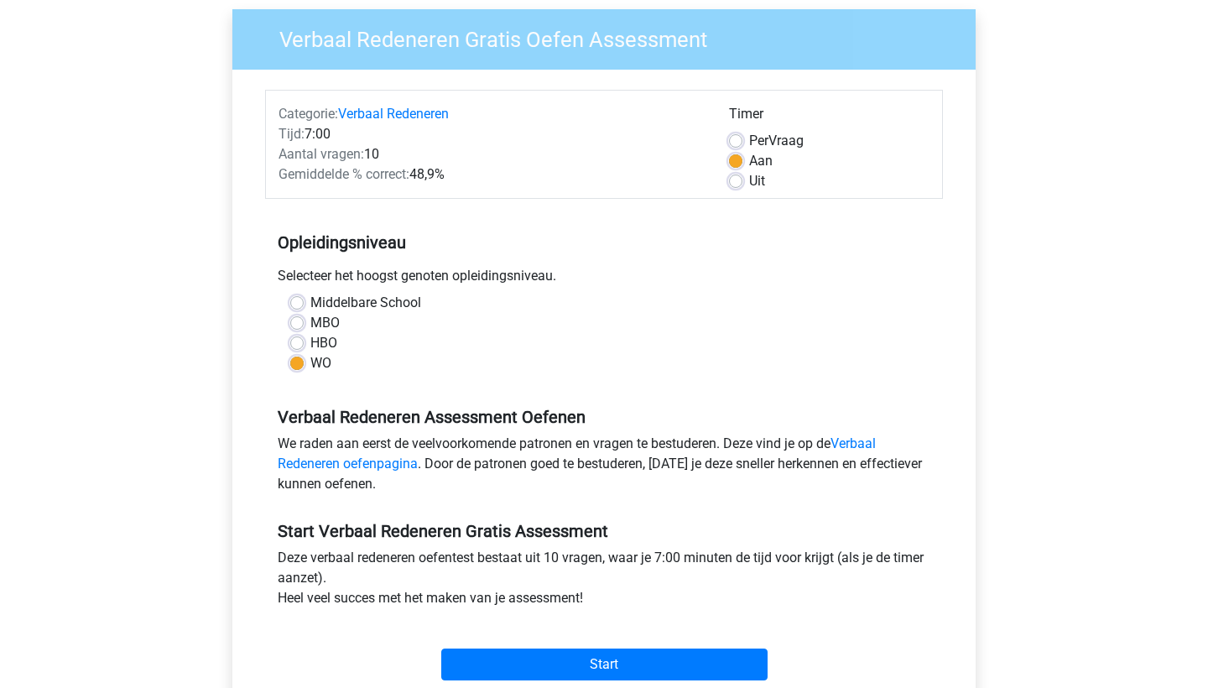
click at [749, 187] on label "Uit" at bounding box center [757, 181] width 16 height 20
click at [741, 187] on input "Uit" at bounding box center [735, 179] width 13 height 17
radio input "true"
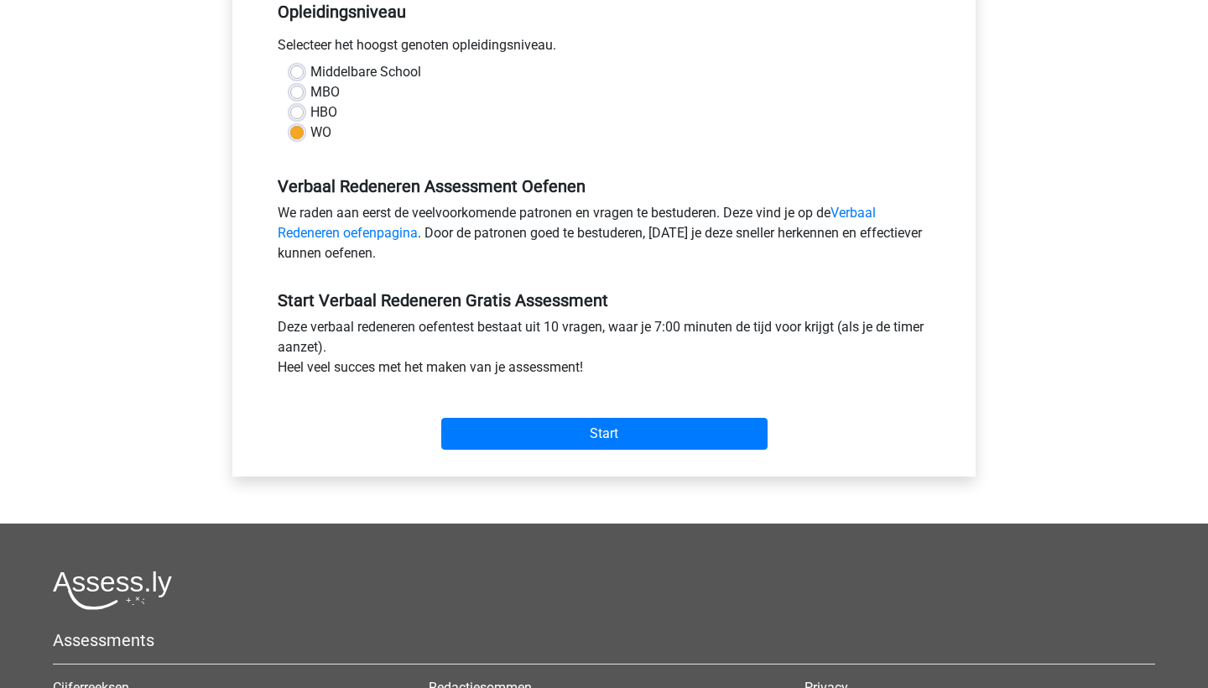
scroll to position [368, 0]
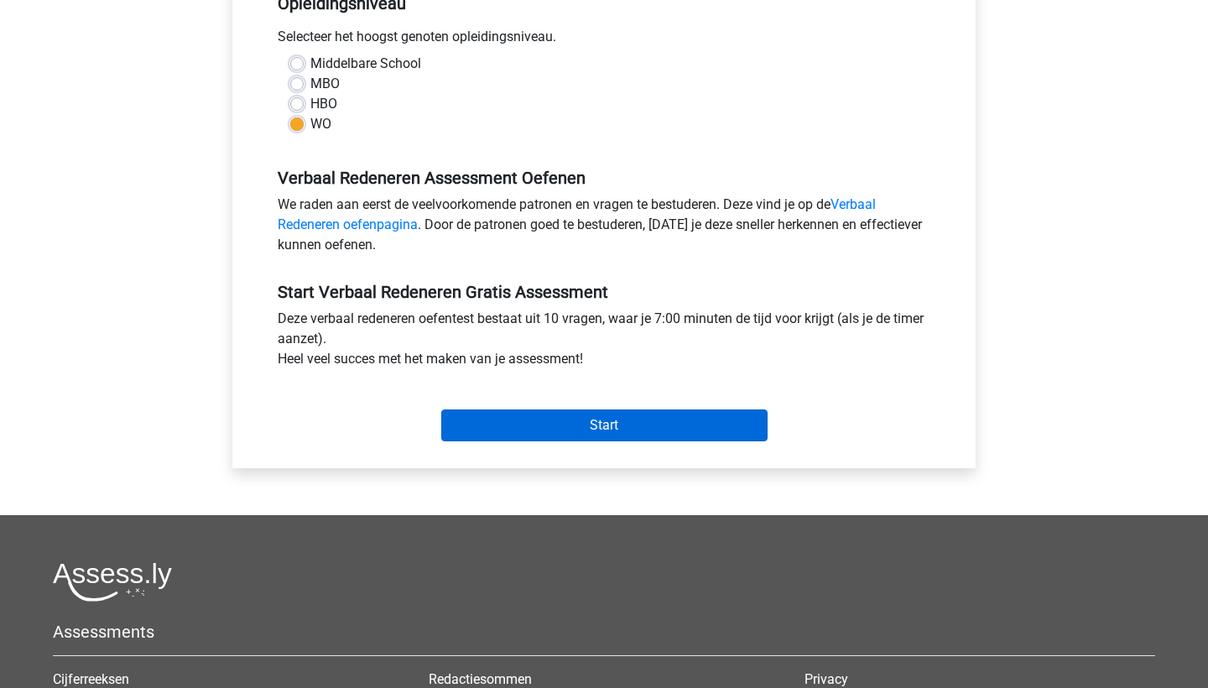
click at [623, 430] on input "Start" at bounding box center [604, 425] width 326 height 32
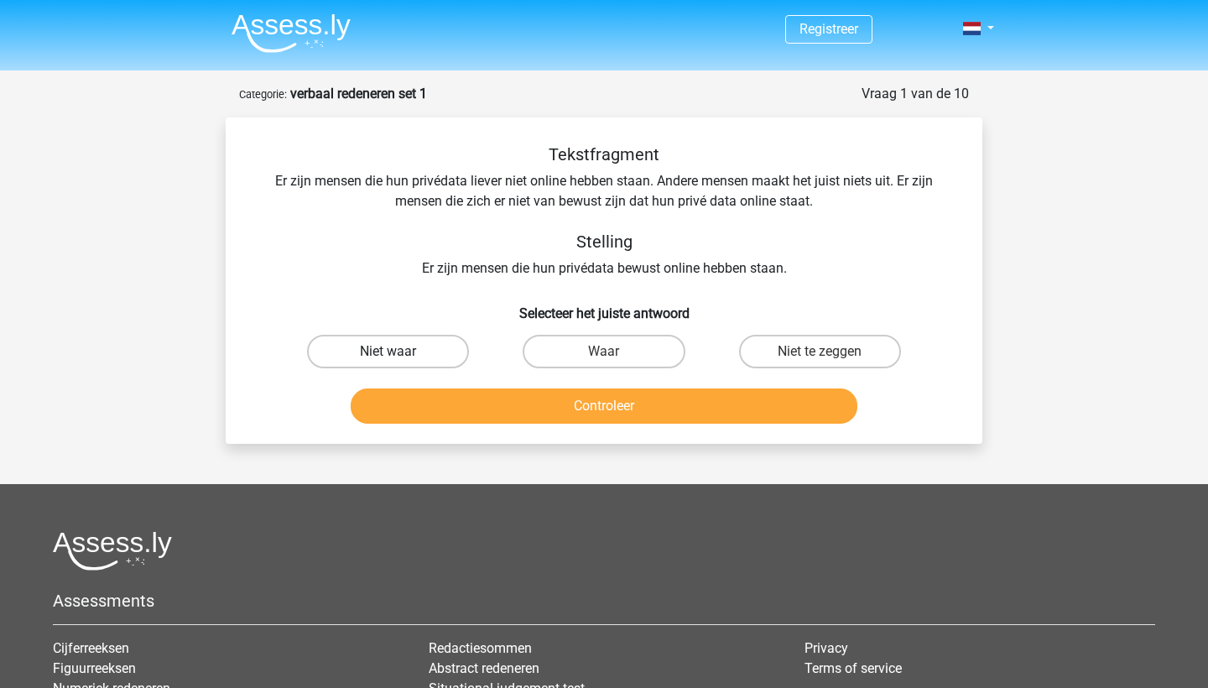
click at [404, 339] on label "Niet waar" at bounding box center [388, 352] width 162 height 34
click at [399, 352] on input "Niet waar" at bounding box center [394, 357] width 11 height 11
radio input "true"
click at [573, 408] on button "Controleer" at bounding box center [605, 406] width 508 height 35
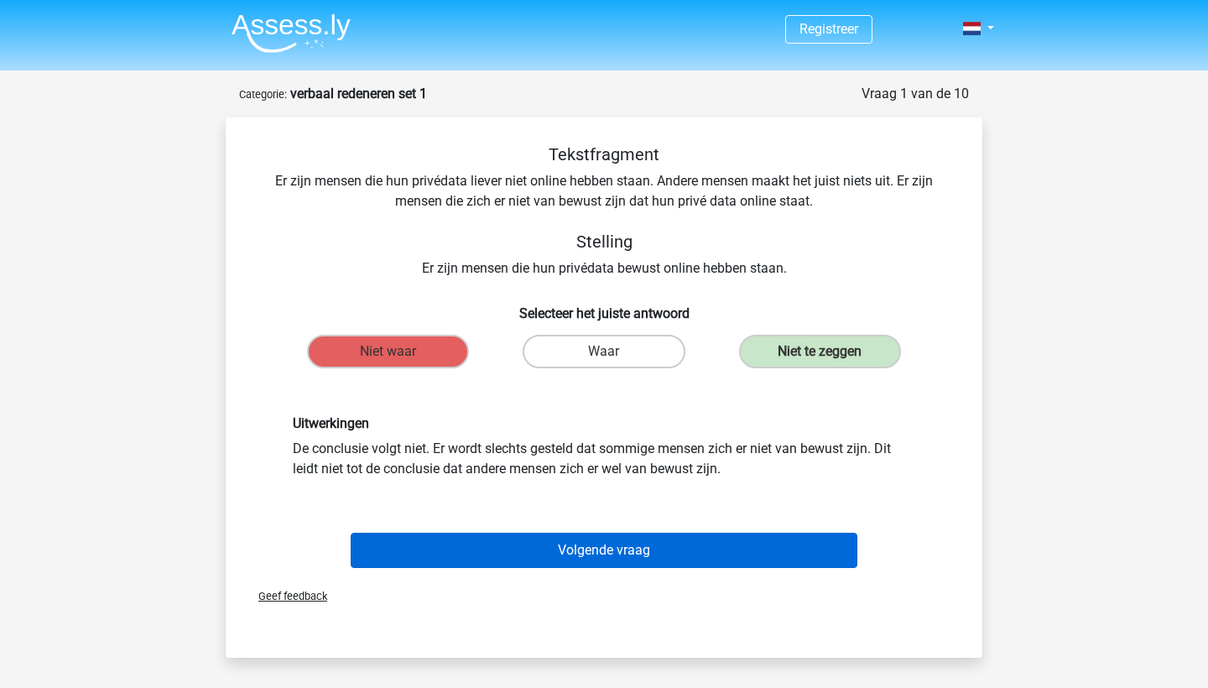
click at [634, 558] on button "Volgende vraag" at bounding box center [605, 550] width 508 height 35
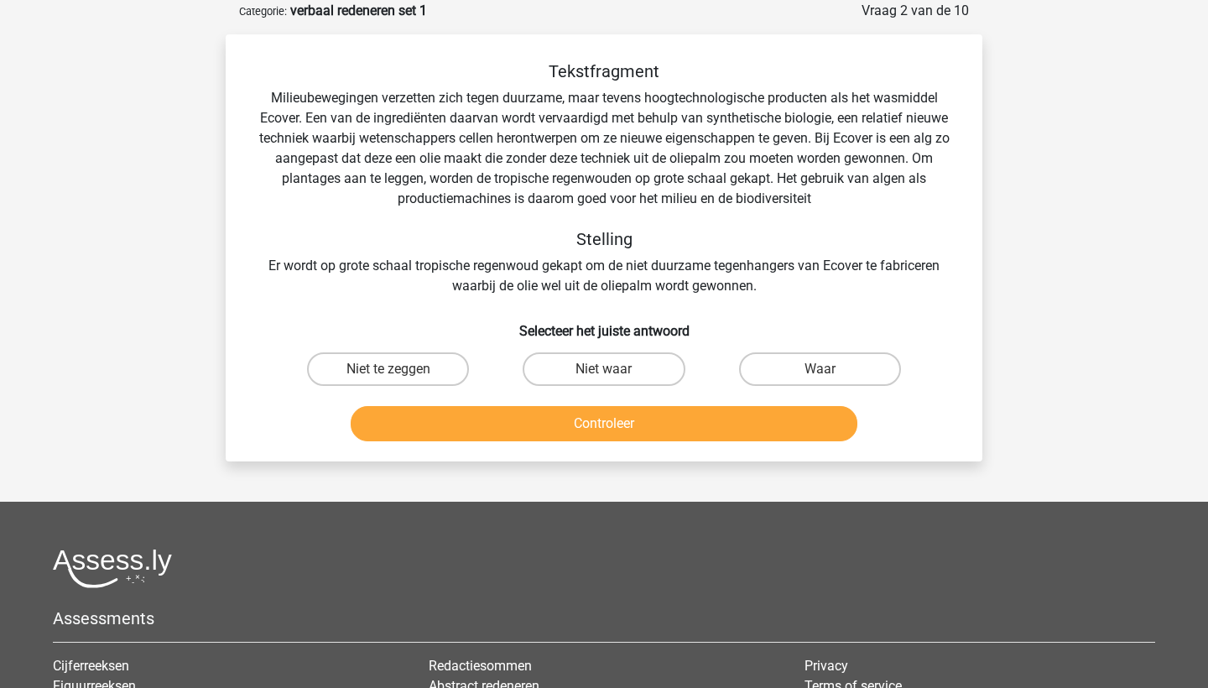
scroll to position [84, 0]
click at [804, 366] on label "Waar" at bounding box center [820, 369] width 162 height 34
click at [820, 368] on input "Waar" at bounding box center [825, 373] width 11 height 11
radio input "true"
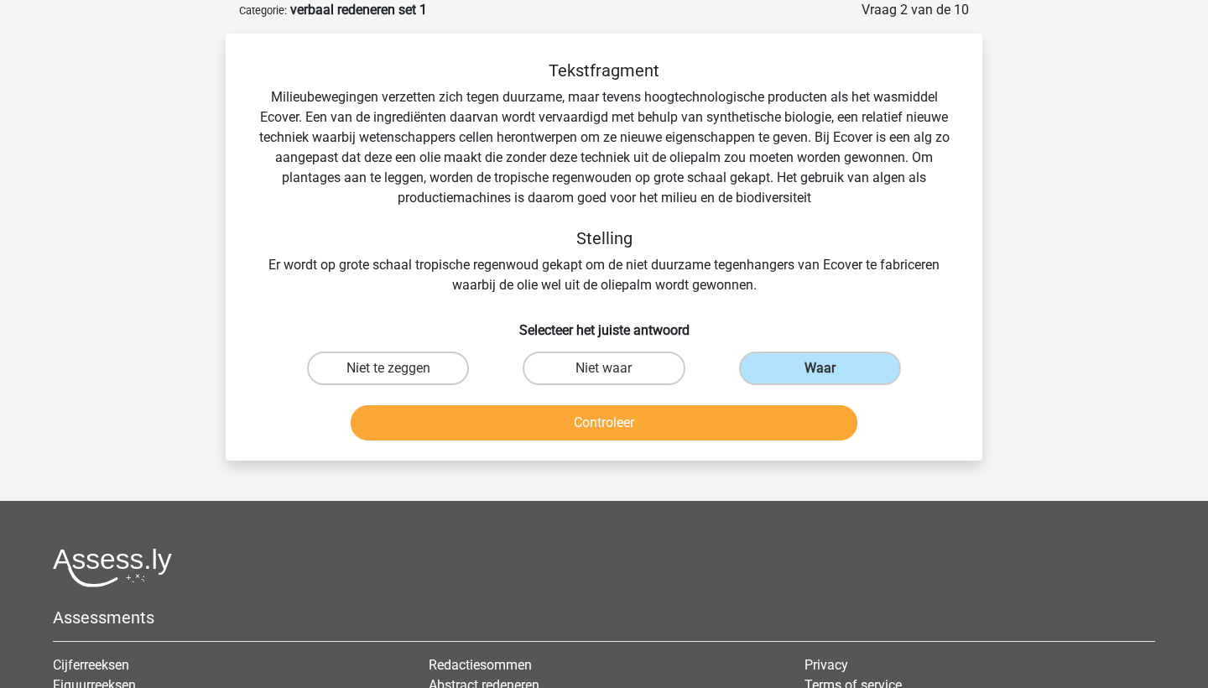
click at [653, 423] on button "Controleer" at bounding box center [605, 422] width 508 height 35
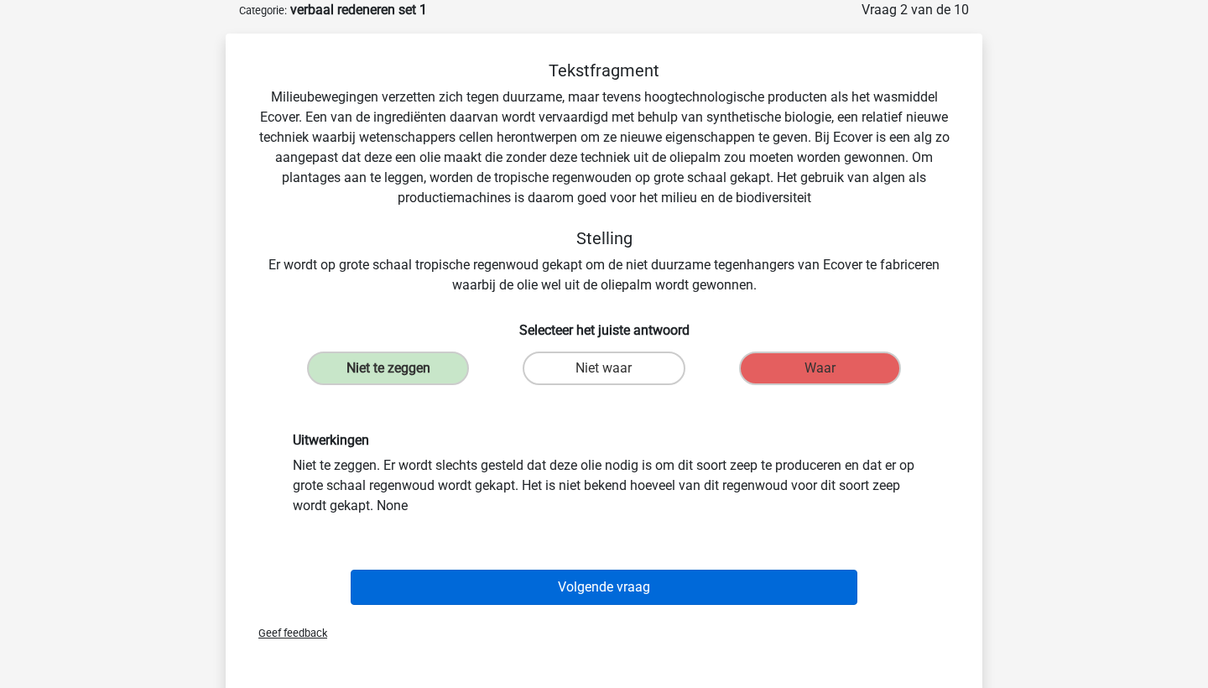
click at [670, 589] on button "Volgende vraag" at bounding box center [605, 587] width 508 height 35
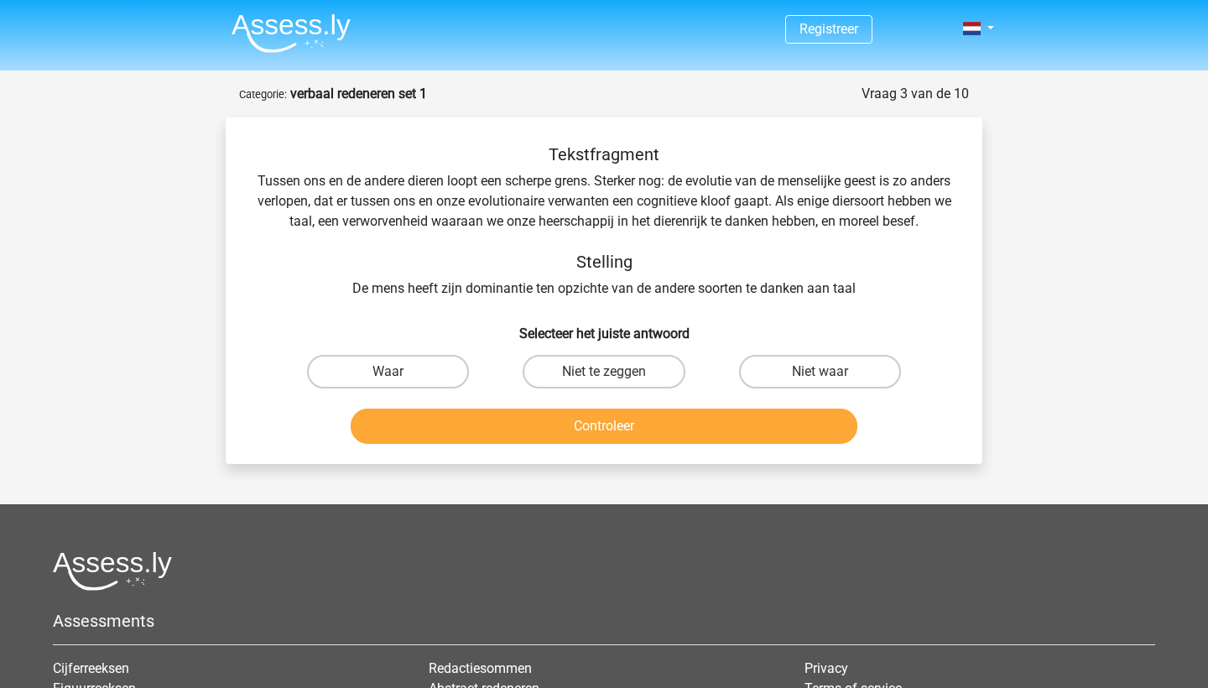
scroll to position [0, 0]
click at [342, 389] on label "Waar" at bounding box center [388, 372] width 162 height 34
click at [389, 383] on input "Waar" at bounding box center [394, 377] width 11 height 11
radio input "true"
click at [442, 430] on button "Controleer" at bounding box center [605, 426] width 508 height 35
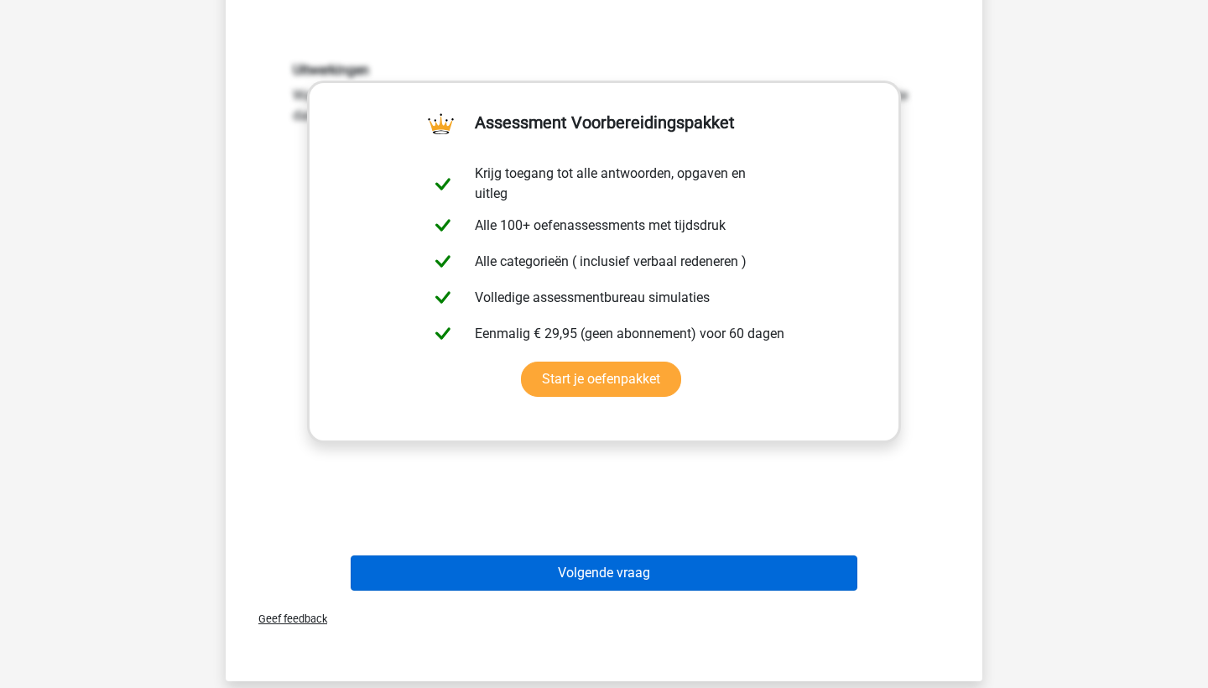
click at [557, 591] on button "Volgende vraag" at bounding box center [605, 572] width 508 height 35
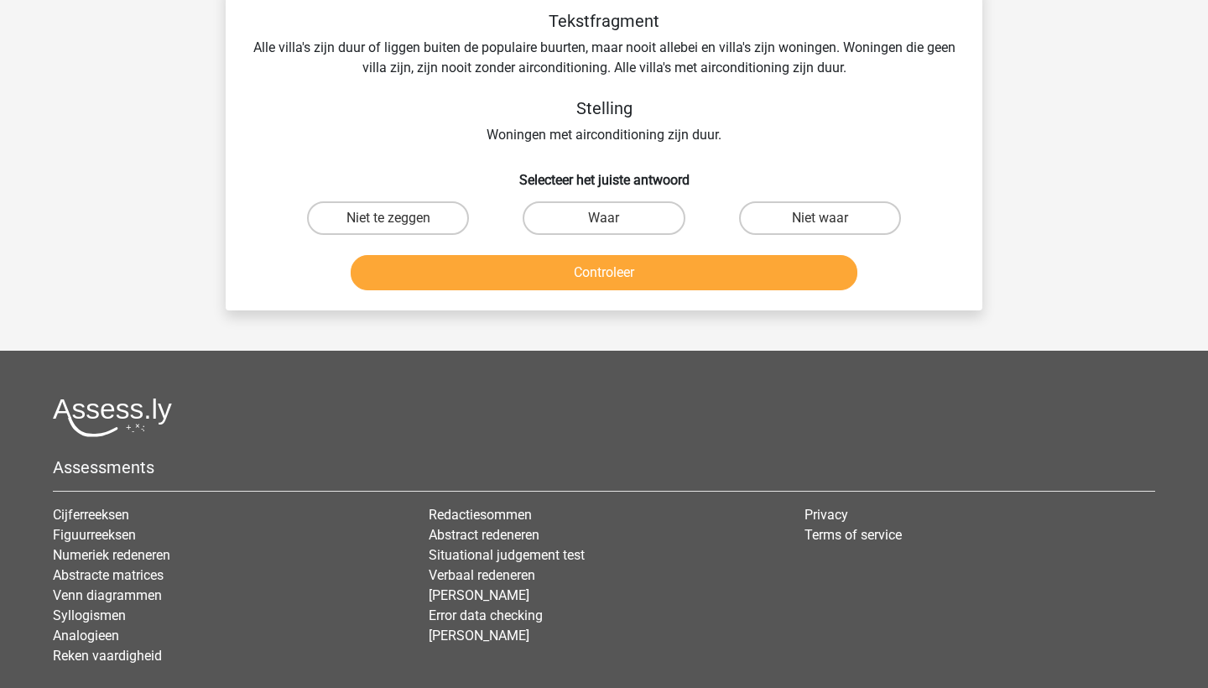
scroll to position [84, 0]
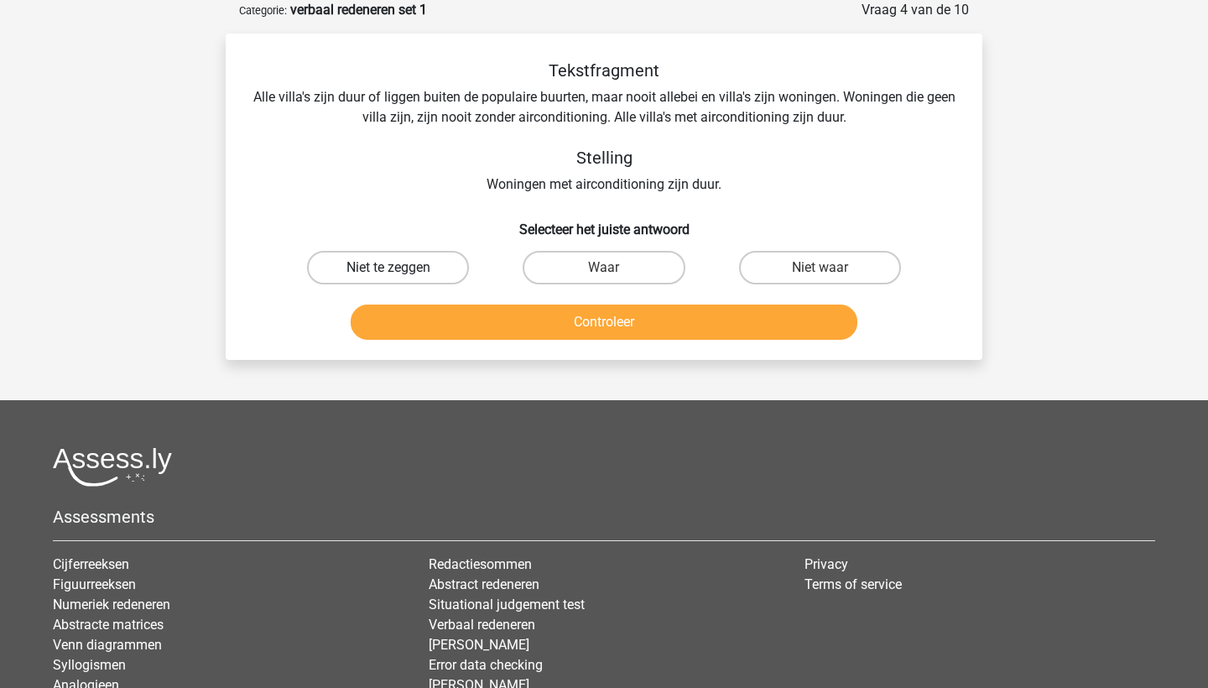
click at [371, 265] on label "Niet te zeggen" at bounding box center [388, 268] width 162 height 34
click at [389, 268] on input "Niet te zeggen" at bounding box center [394, 273] width 11 height 11
radio input "true"
click at [437, 314] on button "Controleer" at bounding box center [605, 322] width 508 height 35
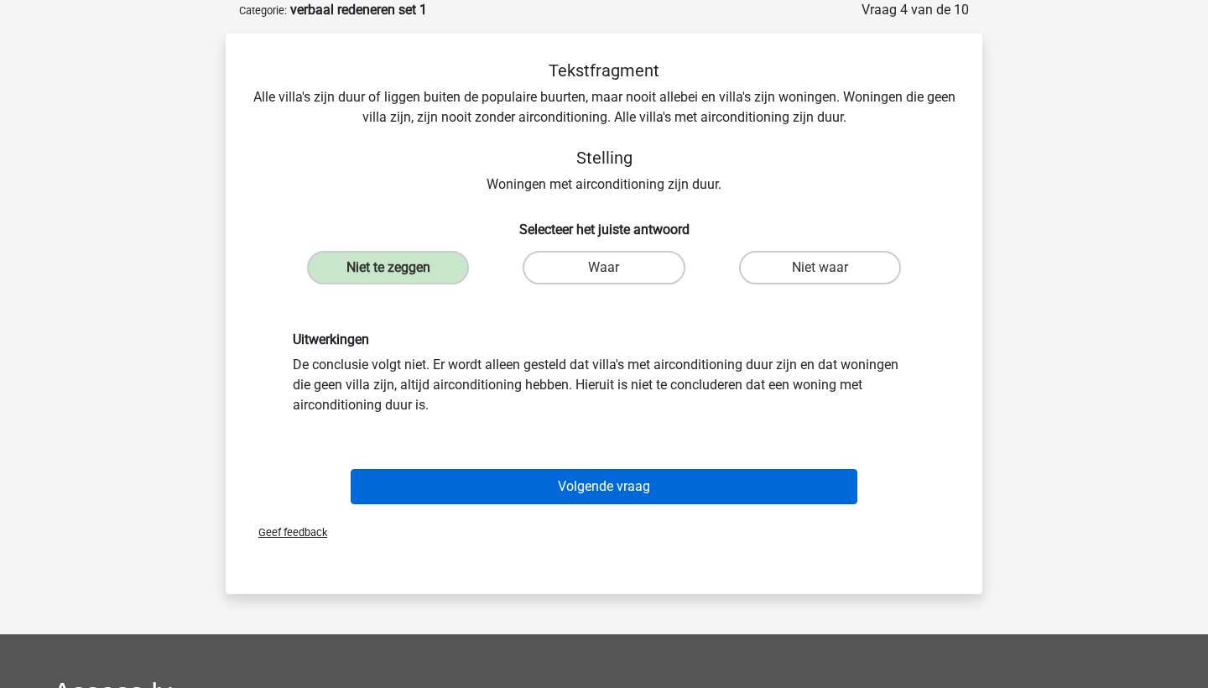
click at [583, 477] on button "Volgende vraag" at bounding box center [605, 486] width 508 height 35
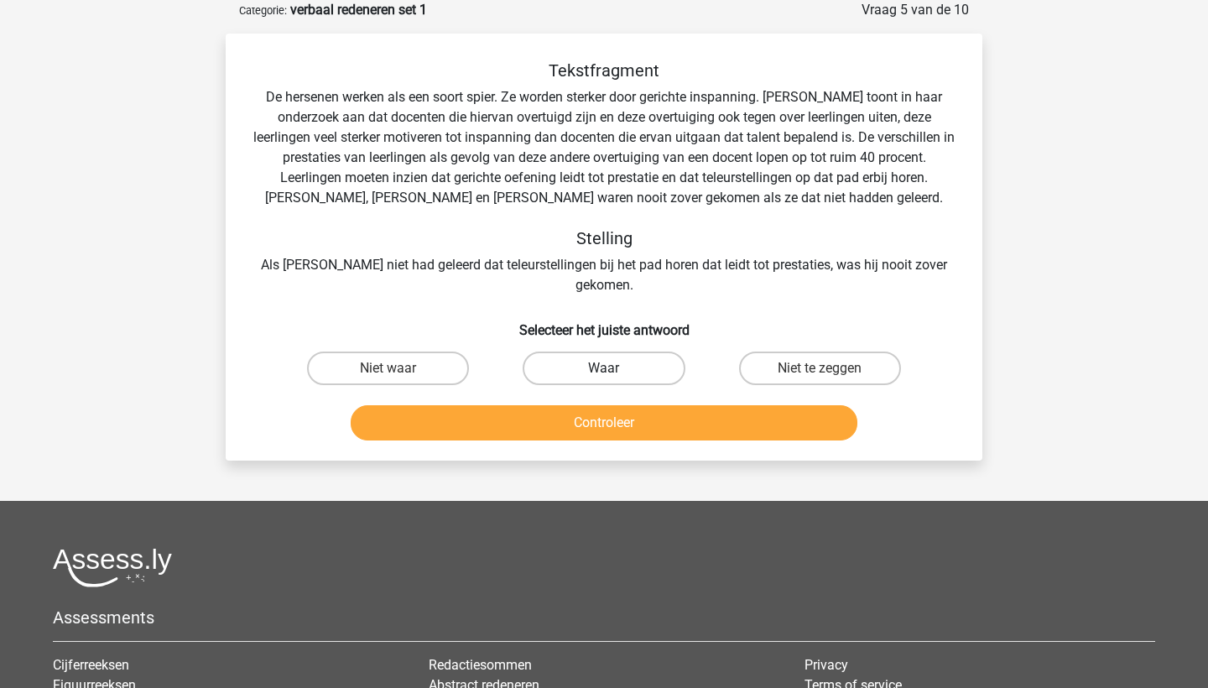
click at [550, 352] on label "Waar" at bounding box center [604, 369] width 162 height 34
click at [604, 368] on input "Waar" at bounding box center [609, 373] width 11 height 11
radio input "true"
click at [554, 405] on button "Controleer" at bounding box center [605, 422] width 508 height 35
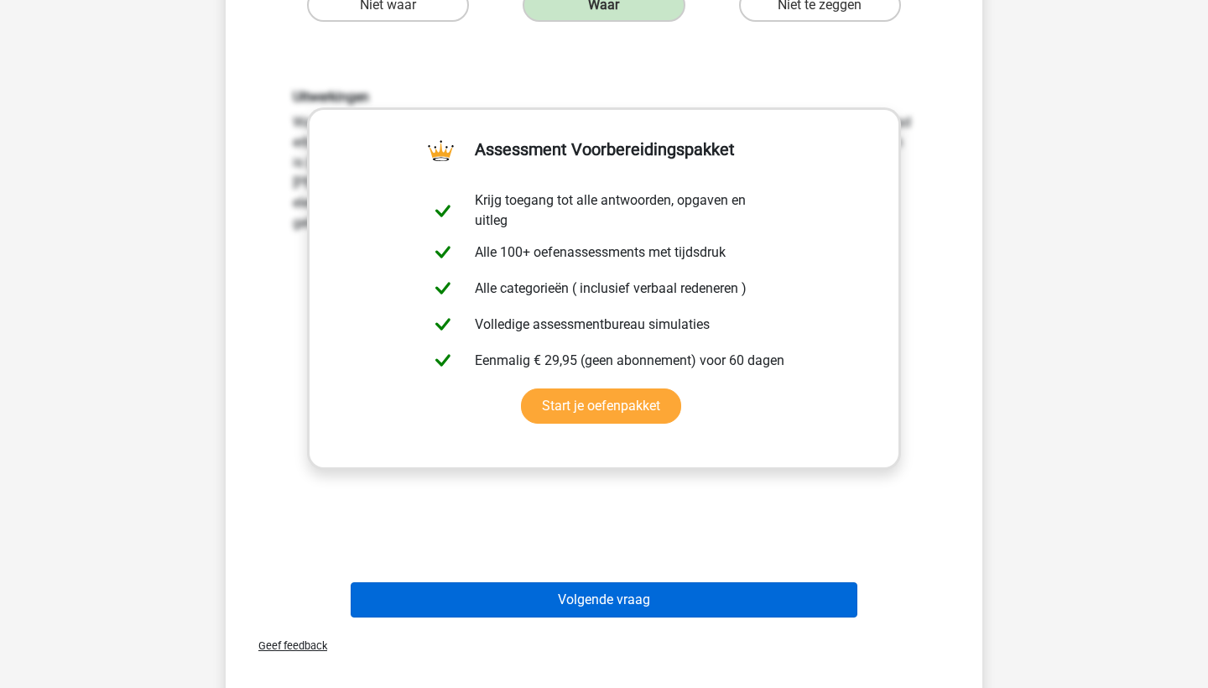
click at [600, 584] on button "Volgende vraag" at bounding box center [605, 599] width 508 height 35
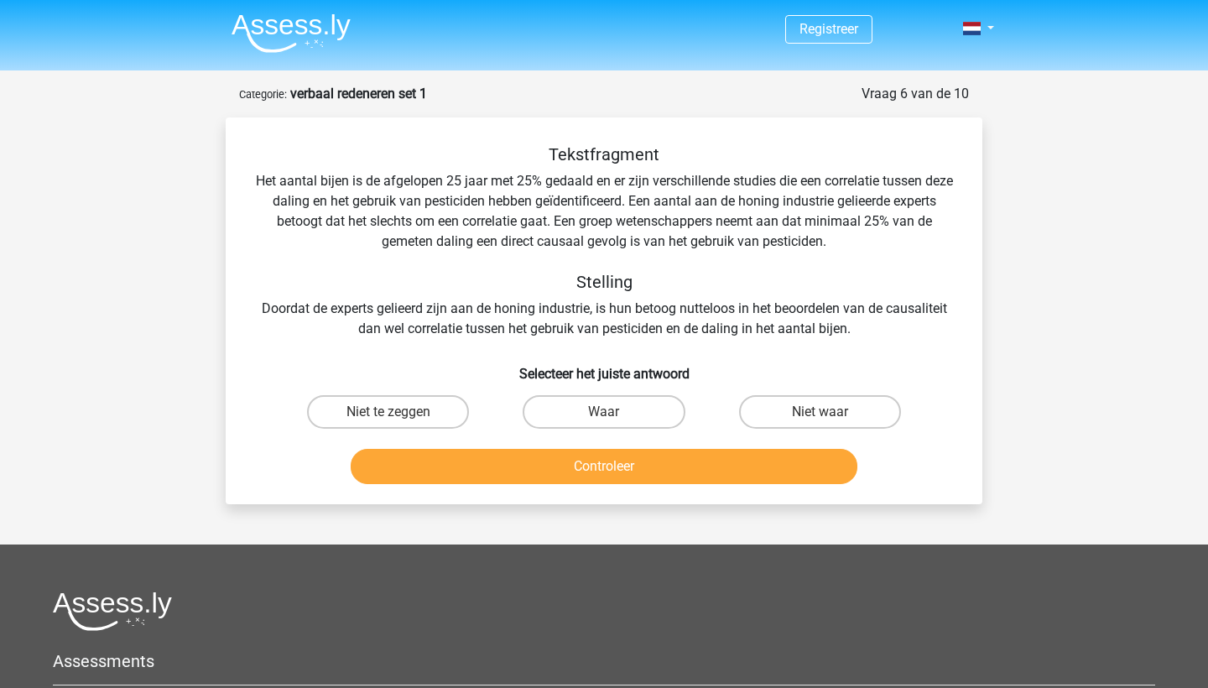
scroll to position [2, 0]
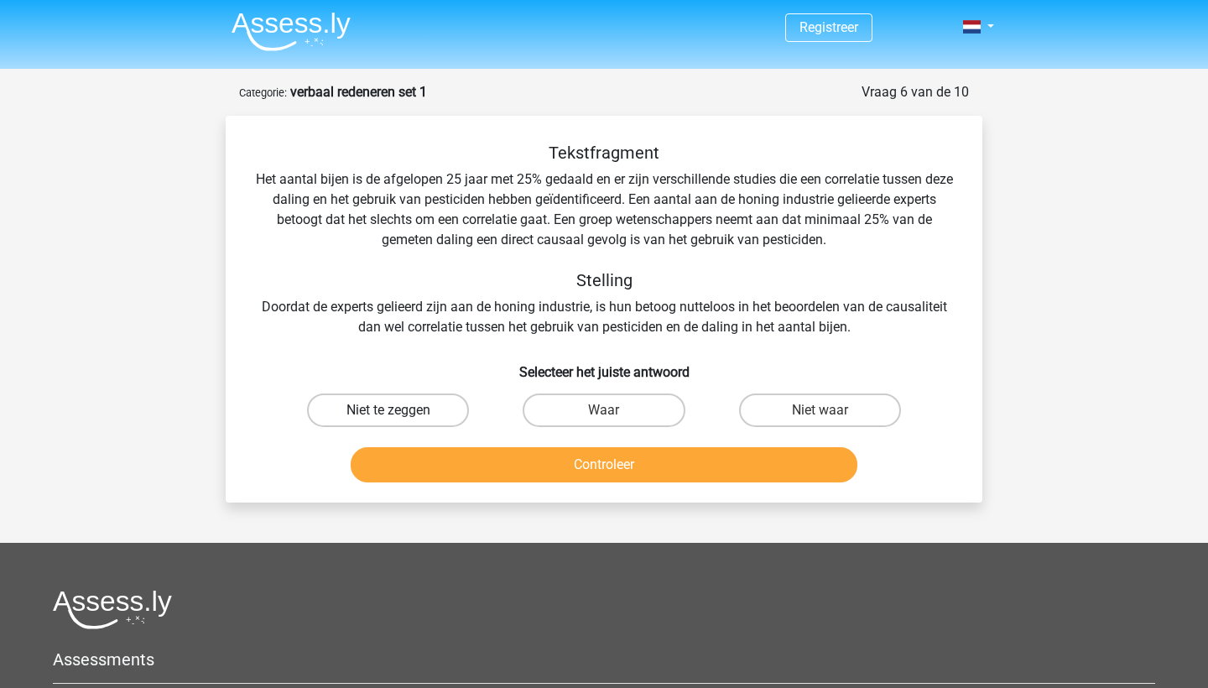
click at [441, 420] on label "Niet te zeggen" at bounding box center [388, 411] width 162 height 34
click at [399, 420] on input "Niet te zeggen" at bounding box center [394, 415] width 11 height 11
radio input "true"
click at [572, 472] on button "Controleer" at bounding box center [605, 464] width 508 height 35
